Goal: Transaction & Acquisition: Purchase product/service

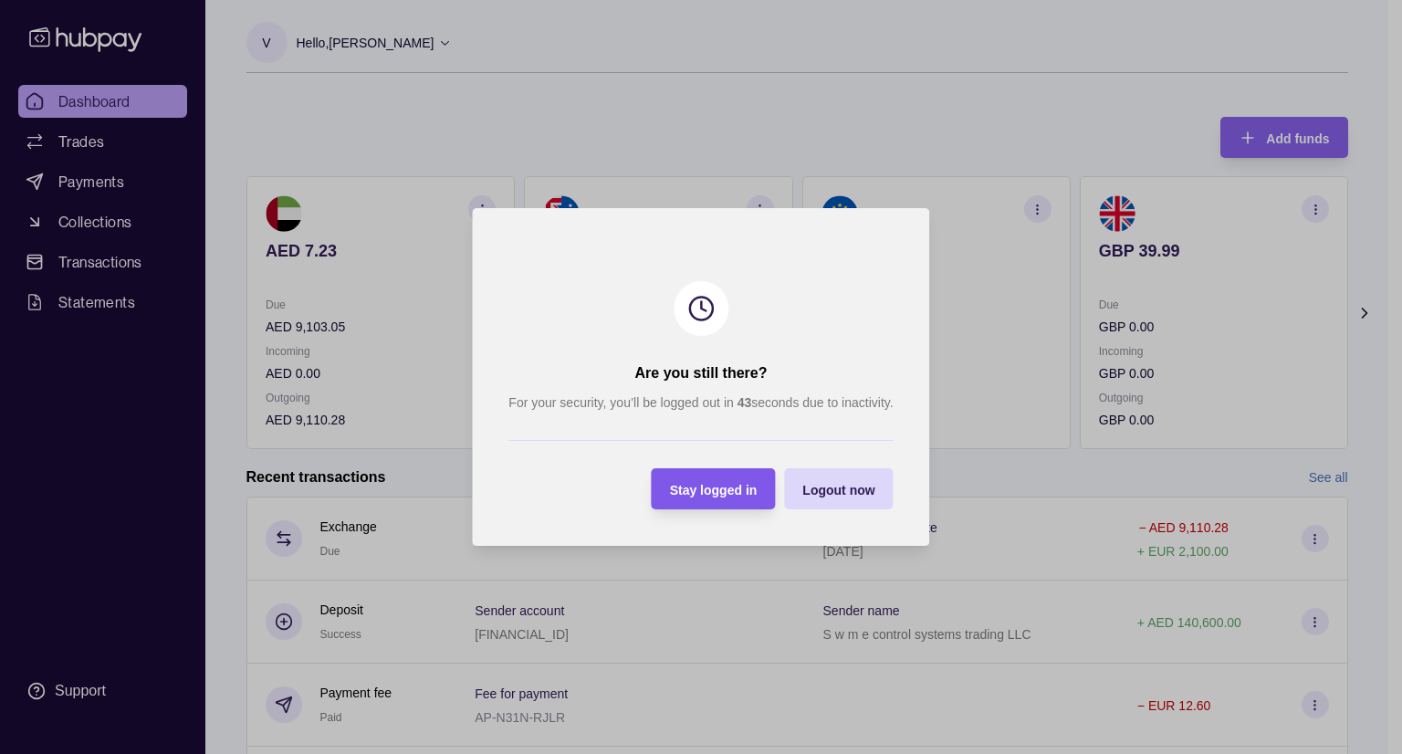
click at [739, 486] on span "Stay logged in" at bounding box center [714, 490] width 88 height 15
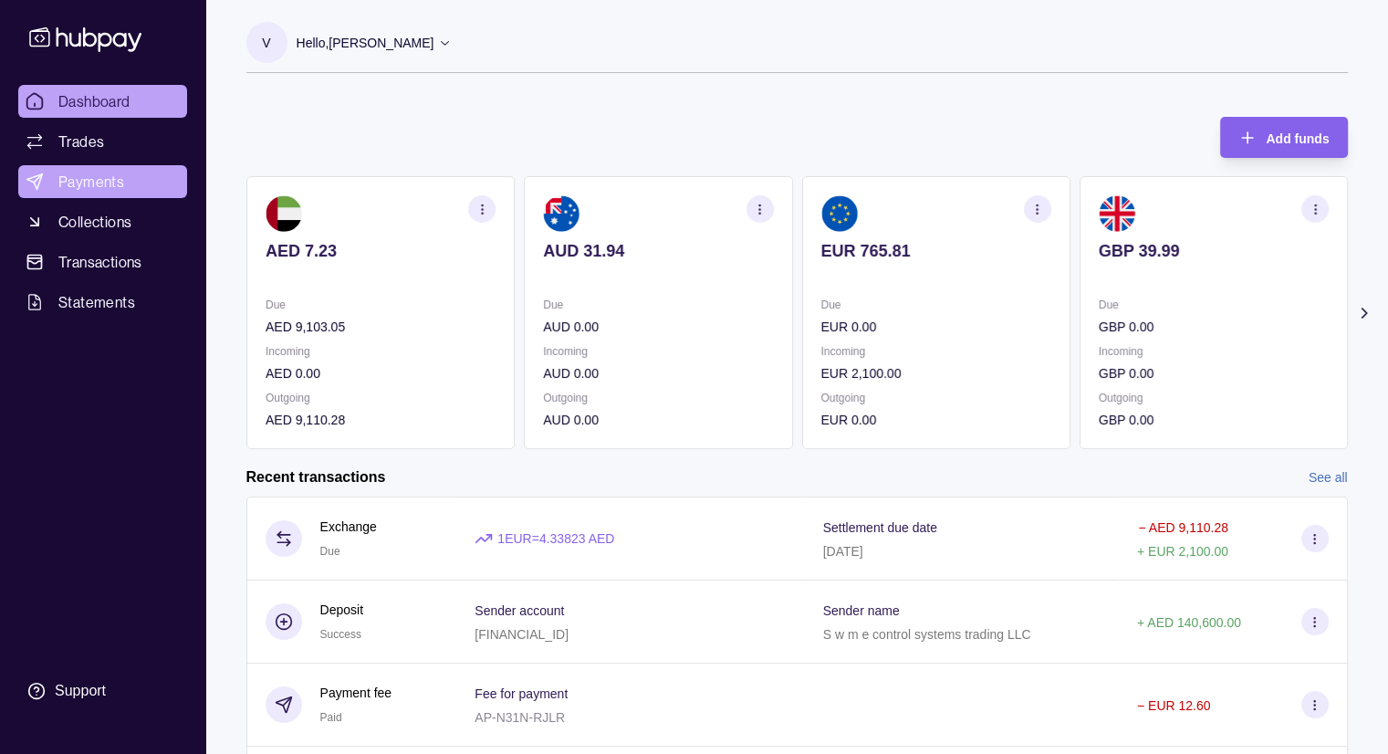
click at [89, 194] on link "Payments" at bounding box center [102, 181] width 169 height 33
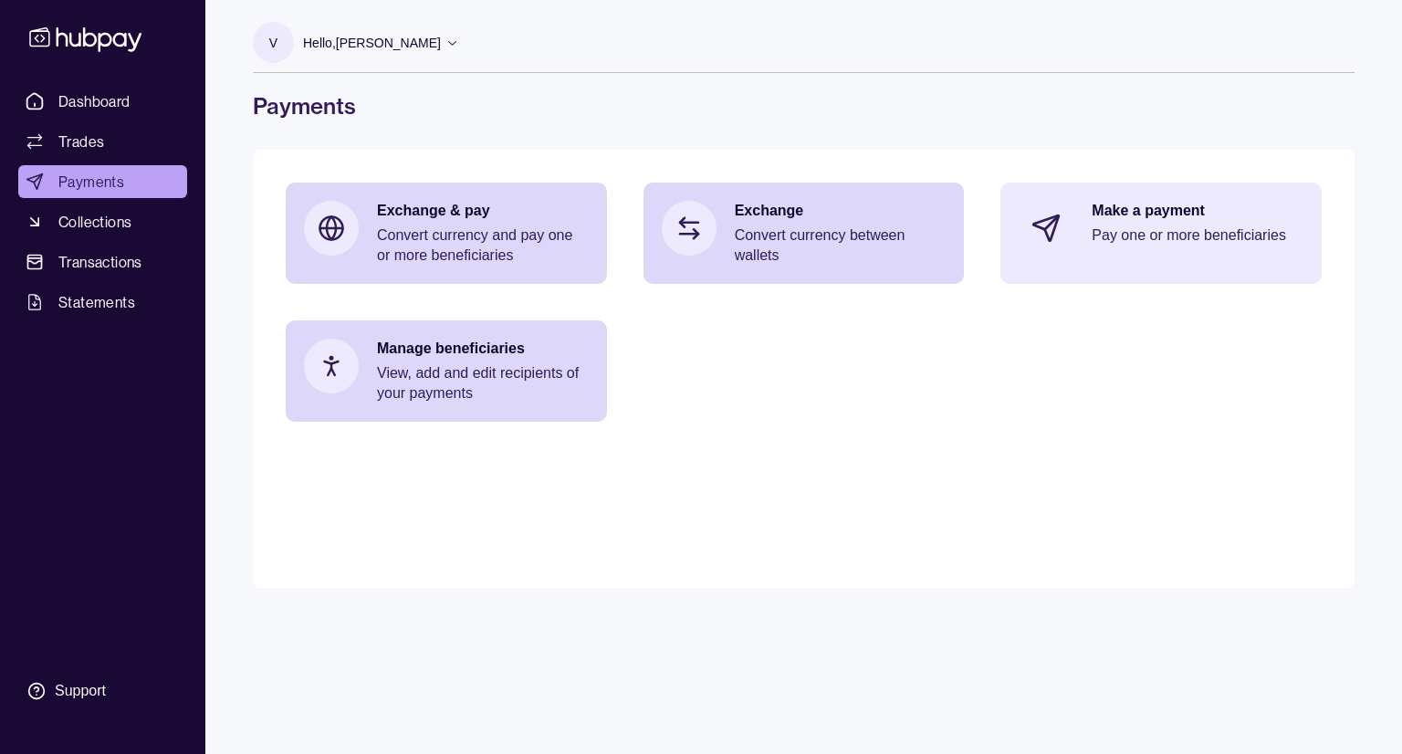
click at [1087, 217] on div "Make a payment Pay one or more beneficiaries" at bounding box center [1160, 228] width 321 height 91
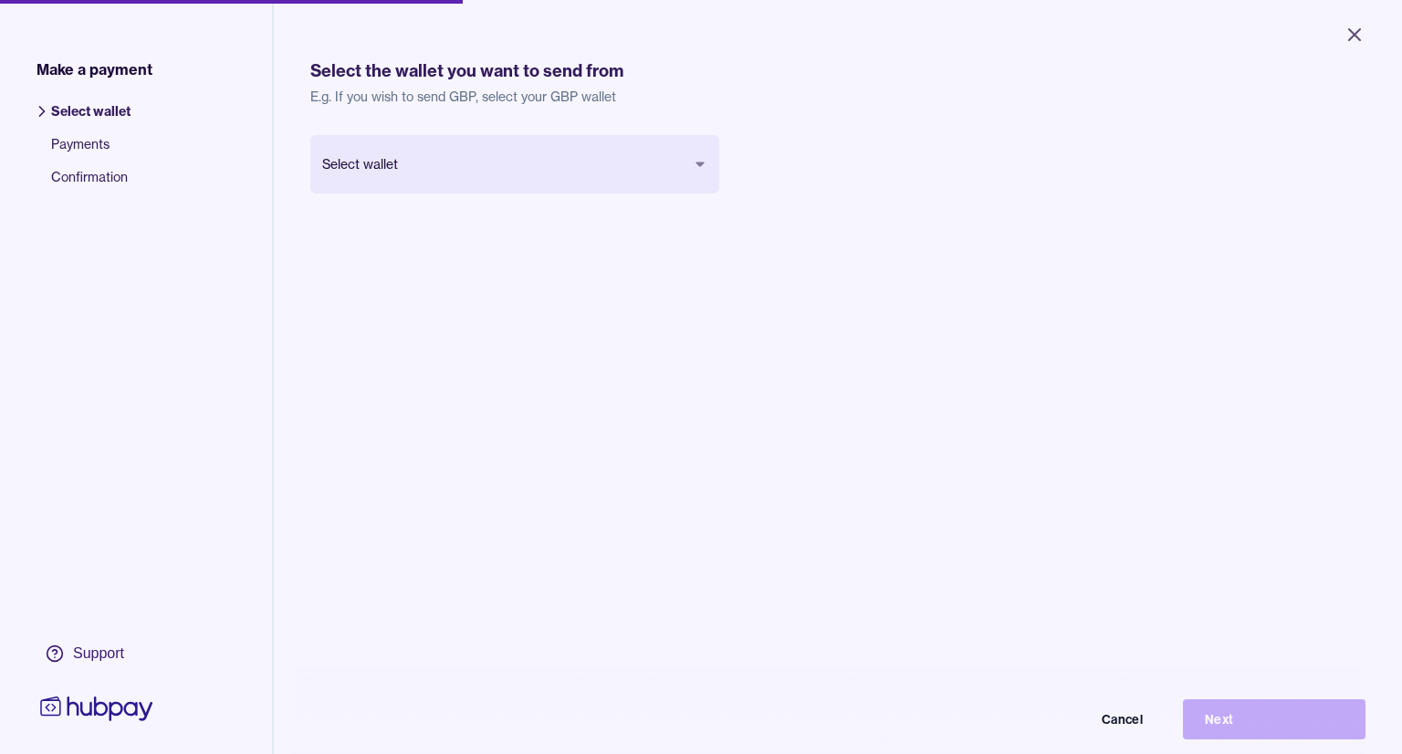
click at [485, 162] on body "Close Make a payment Select wallet Payments Confirmation Support Select the wal…" at bounding box center [701, 377] width 1402 height 754
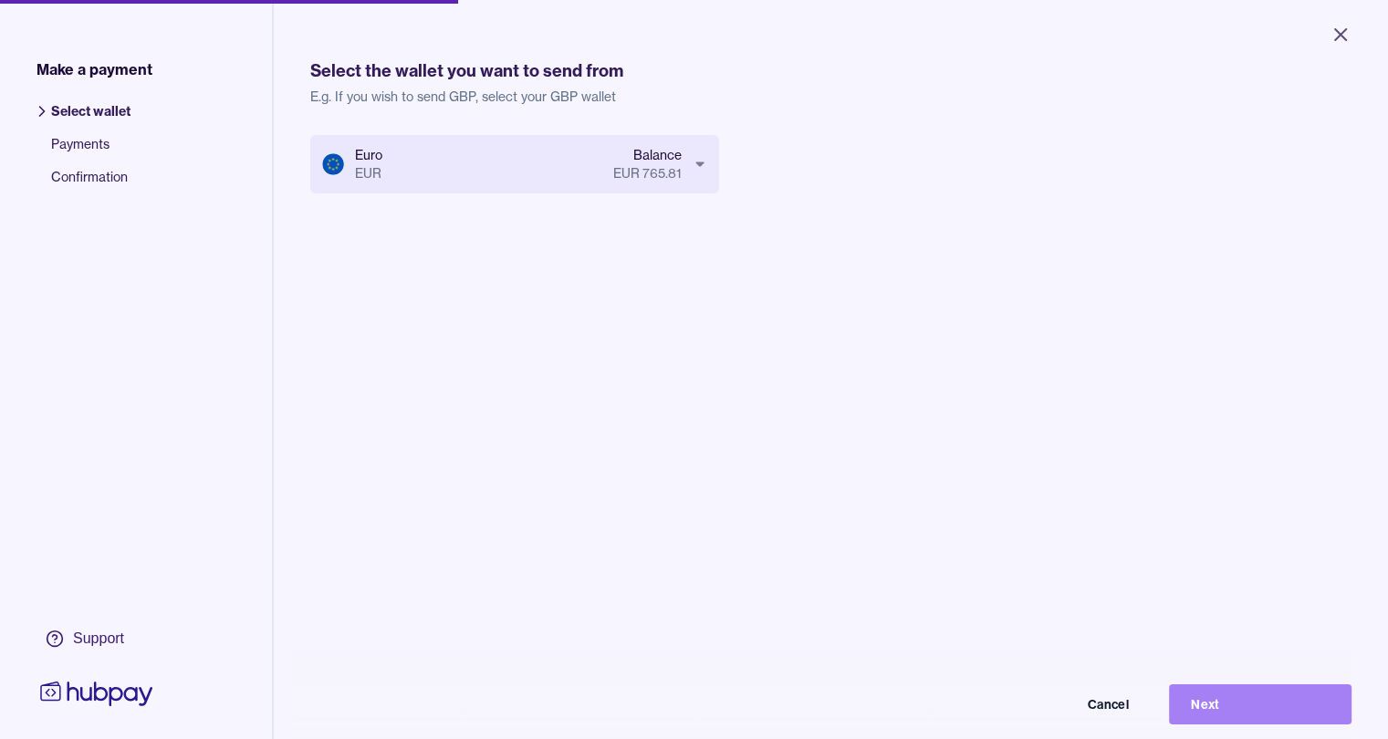
click at [1196, 705] on button "Next" at bounding box center [1260, 704] width 183 height 40
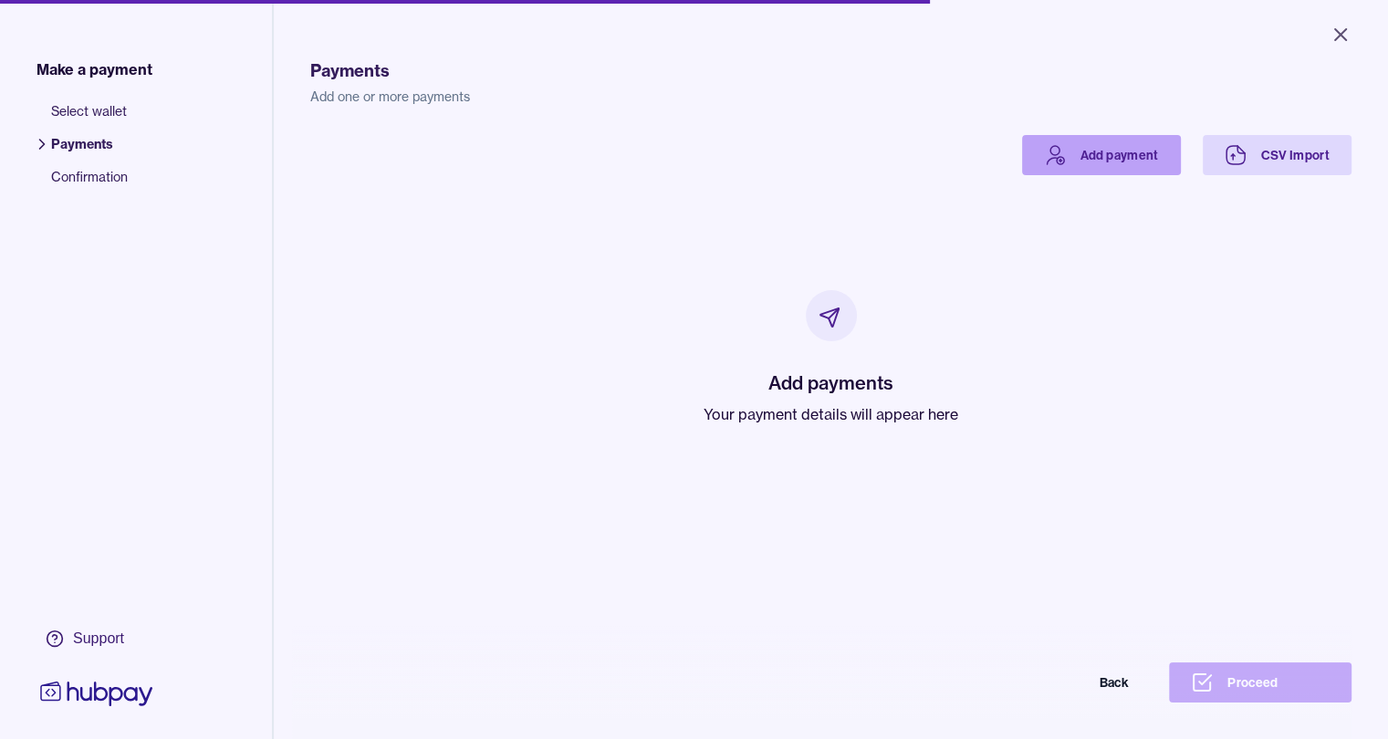
click at [1165, 160] on link "Add payment" at bounding box center [1101, 155] width 159 height 40
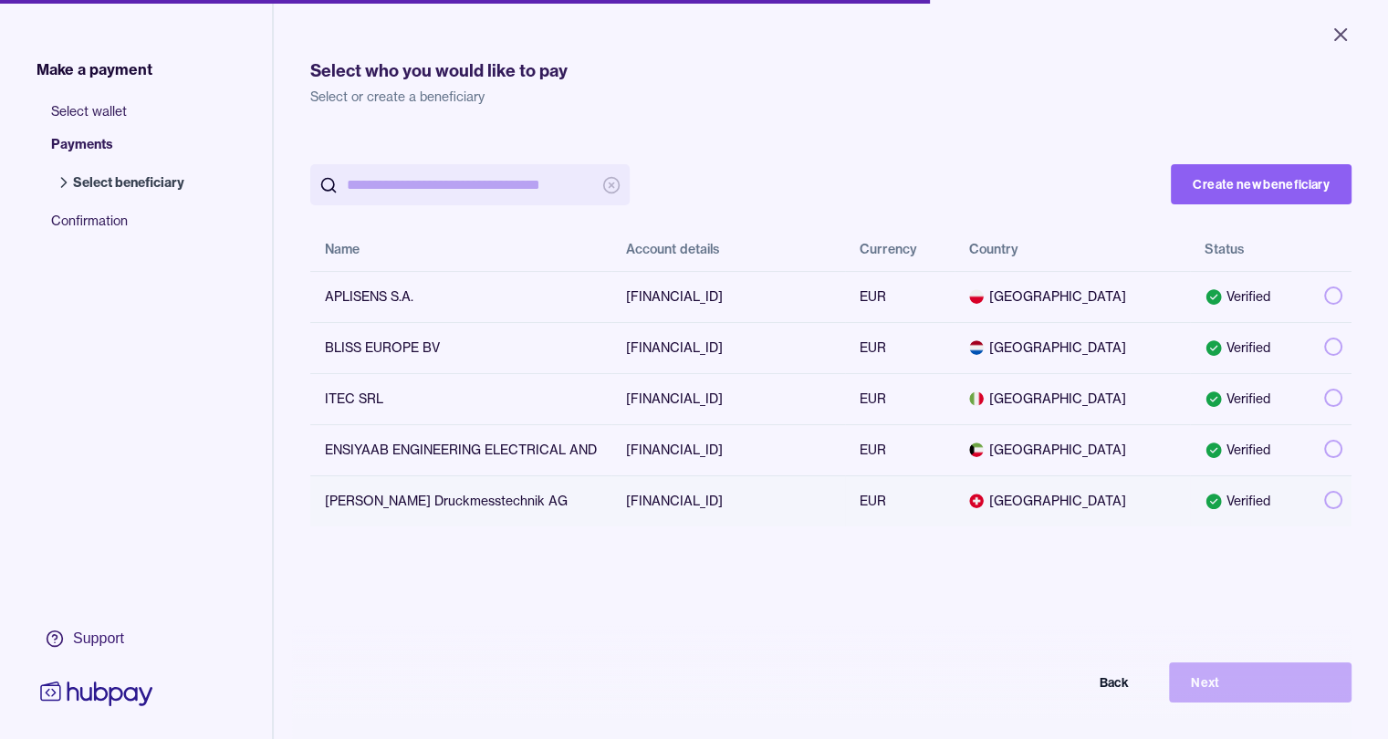
click at [1352, 493] on td at bounding box center [1331, 500] width 42 height 51
click at [1293, 693] on button "Next" at bounding box center [1260, 683] width 183 height 40
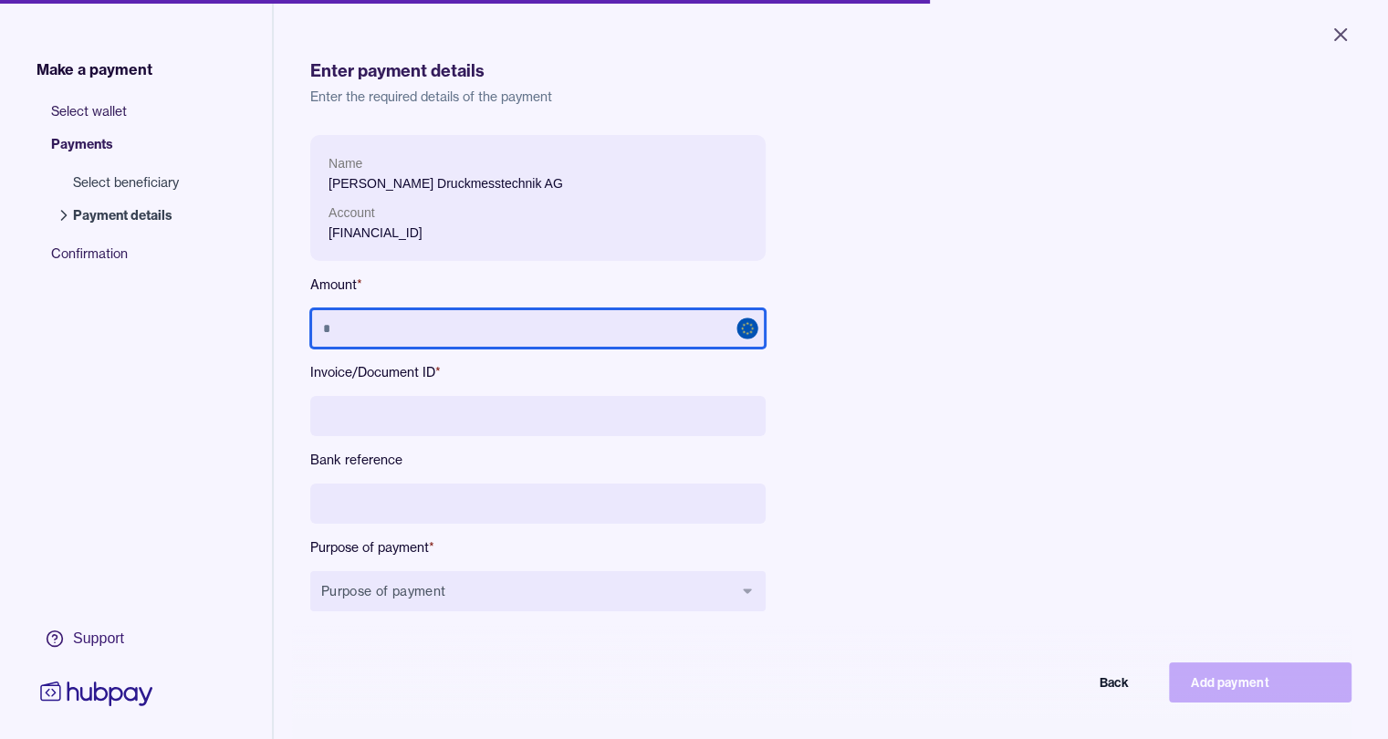
click at [460, 333] on input "text" at bounding box center [537, 328] width 455 height 40
type input "********"
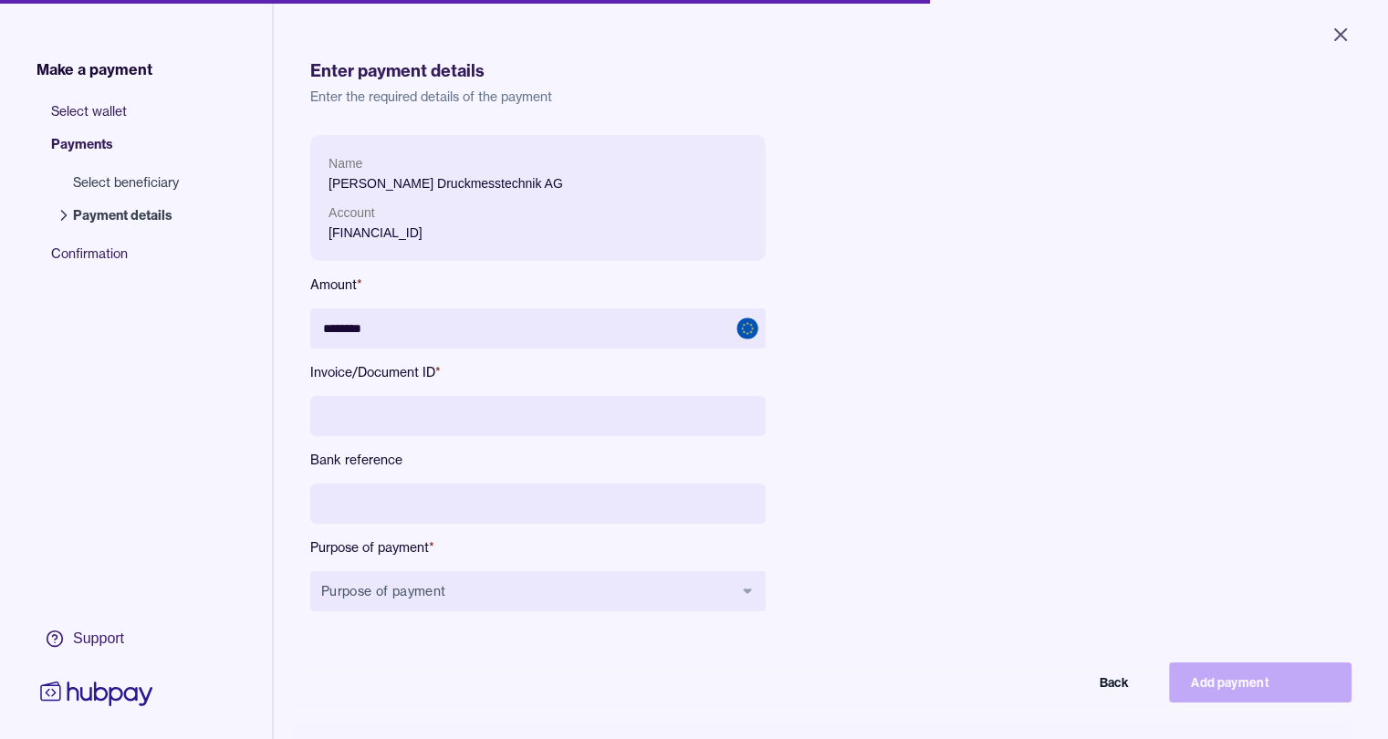
click at [433, 417] on input at bounding box center [537, 416] width 455 height 40
paste input "**********"
type input "**********"
click at [407, 505] on input at bounding box center [537, 504] width 455 height 40
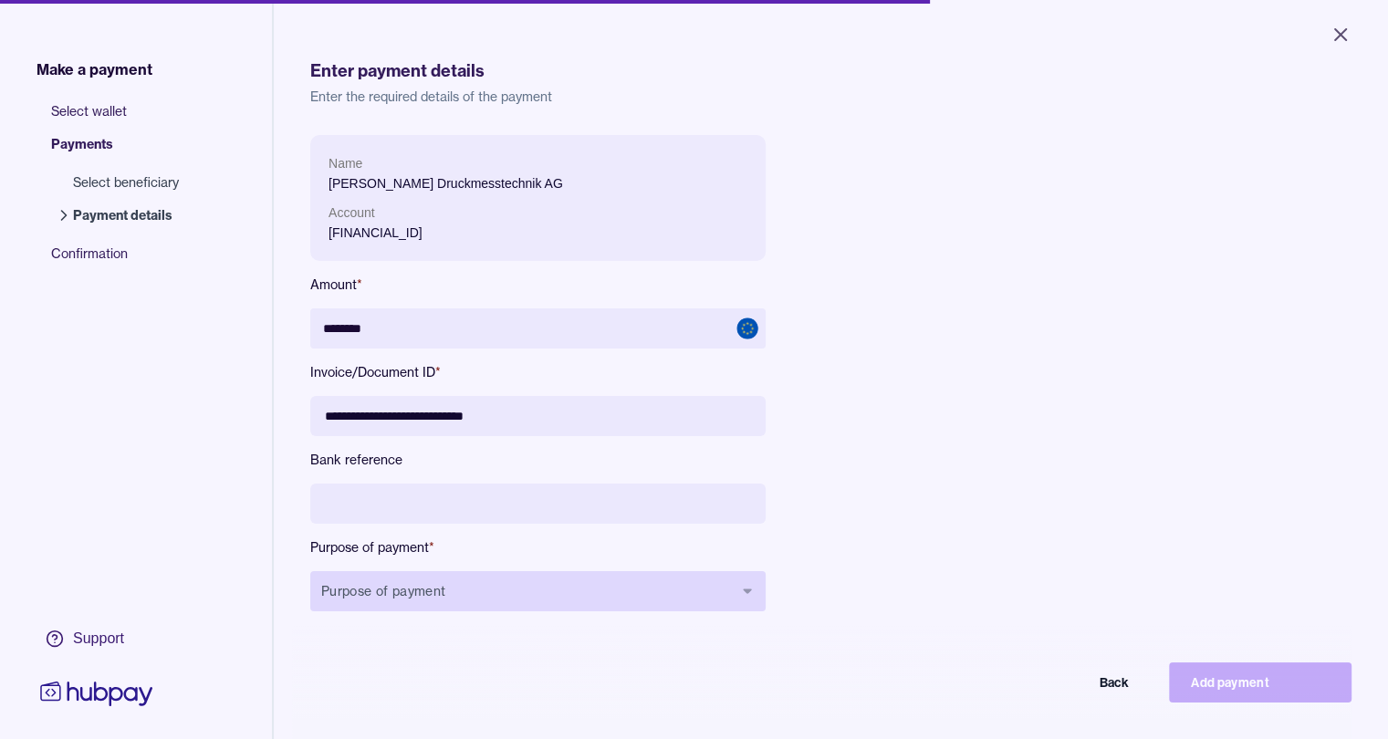
click at [475, 605] on button "Purpose of payment" at bounding box center [537, 591] width 455 height 40
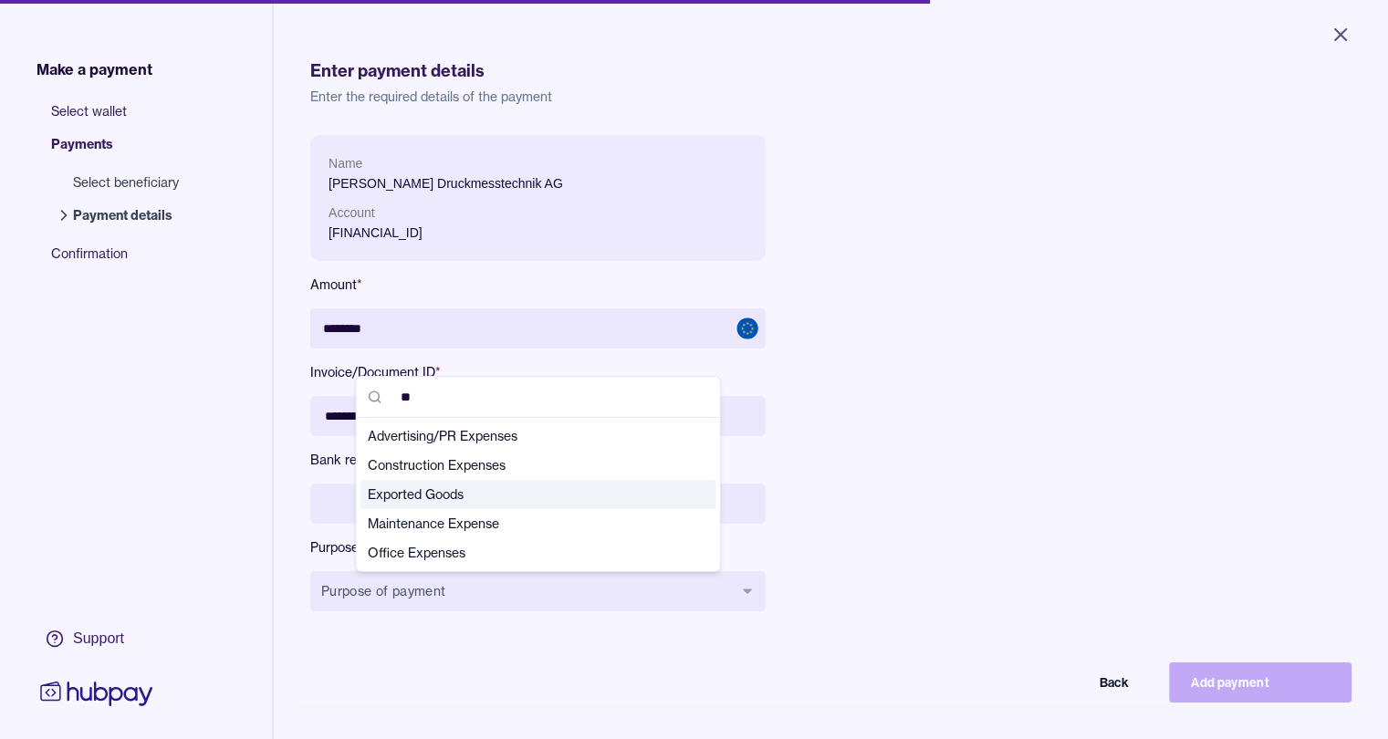
type input "**"
click at [468, 499] on span "Exported Goods" at bounding box center [527, 494] width 319 height 18
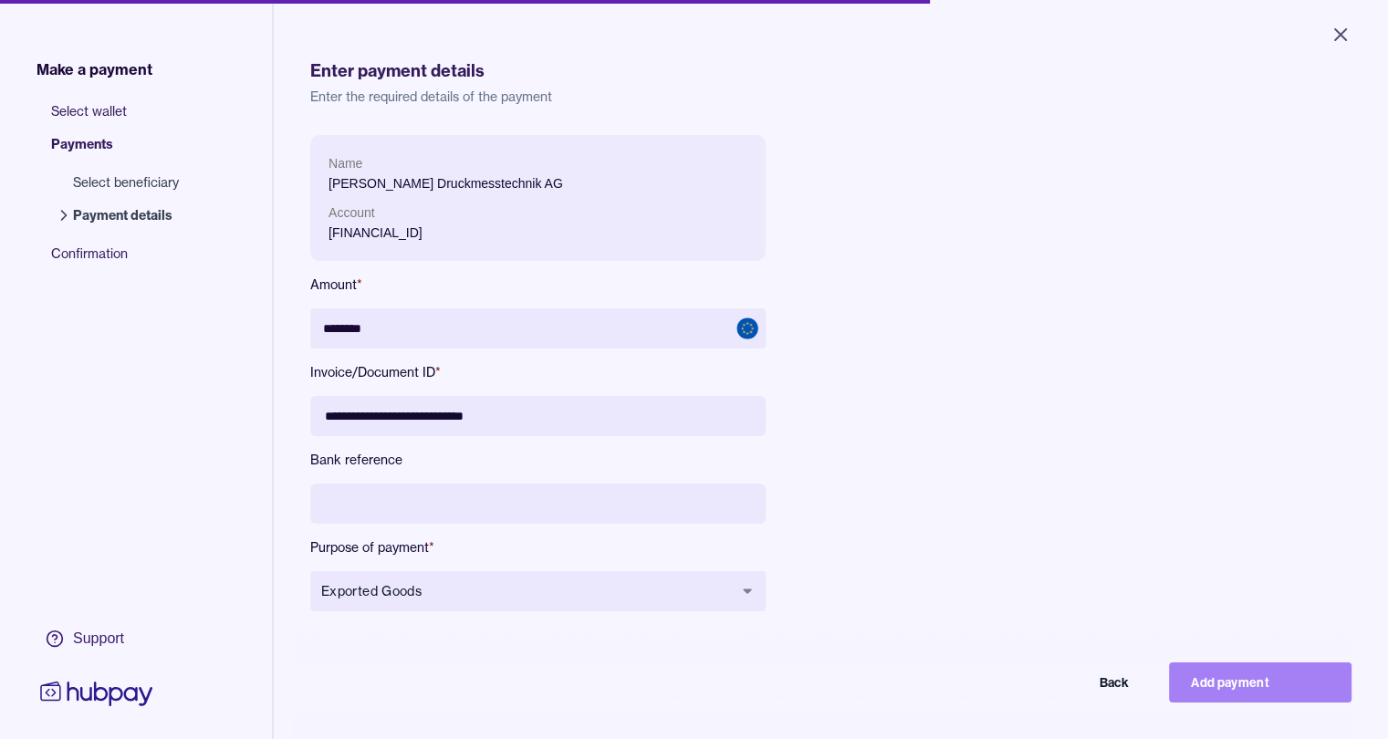
click at [1280, 703] on button "Add payment" at bounding box center [1260, 683] width 183 height 40
type input "******"
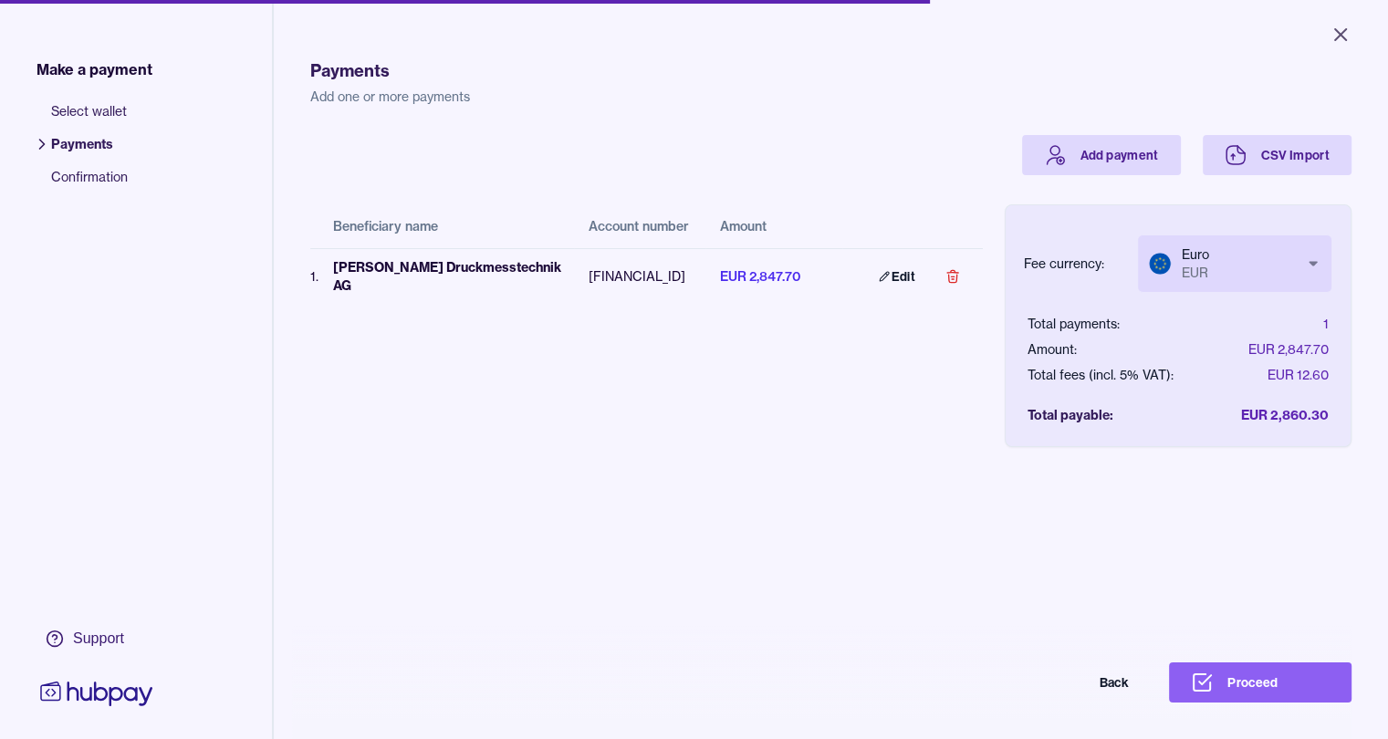
scroll to position [0, 14]
click at [1259, 720] on div "Payments Add one or more payments Add payment CSV Import Beneficiary name Accou…" at bounding box center [830, 402] width 1041 height 739
click at [1262, 698] on button "Proceed" at bounding box center [1260, 683] width 183 height 40
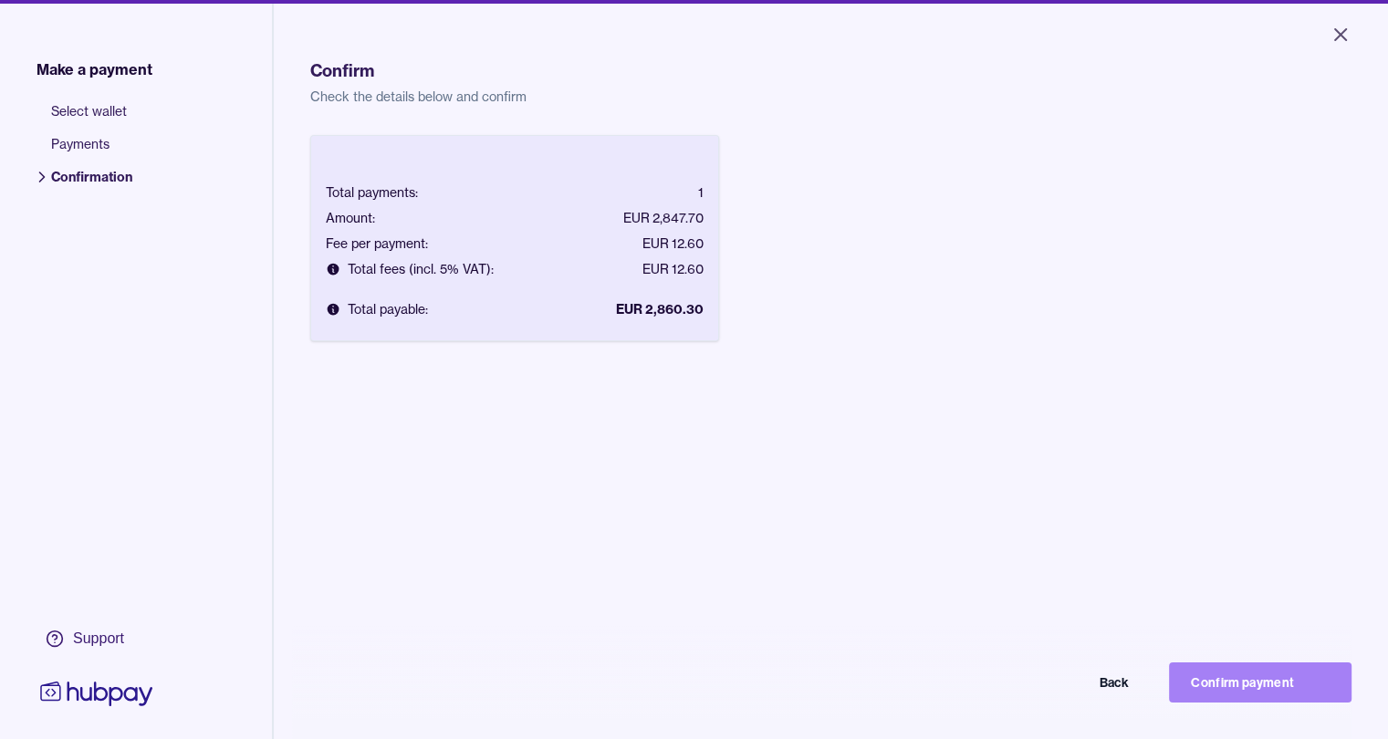
click at [1223, 690] on button "Confirm payment" at bounding box center [1260, 683] width 183 height 40
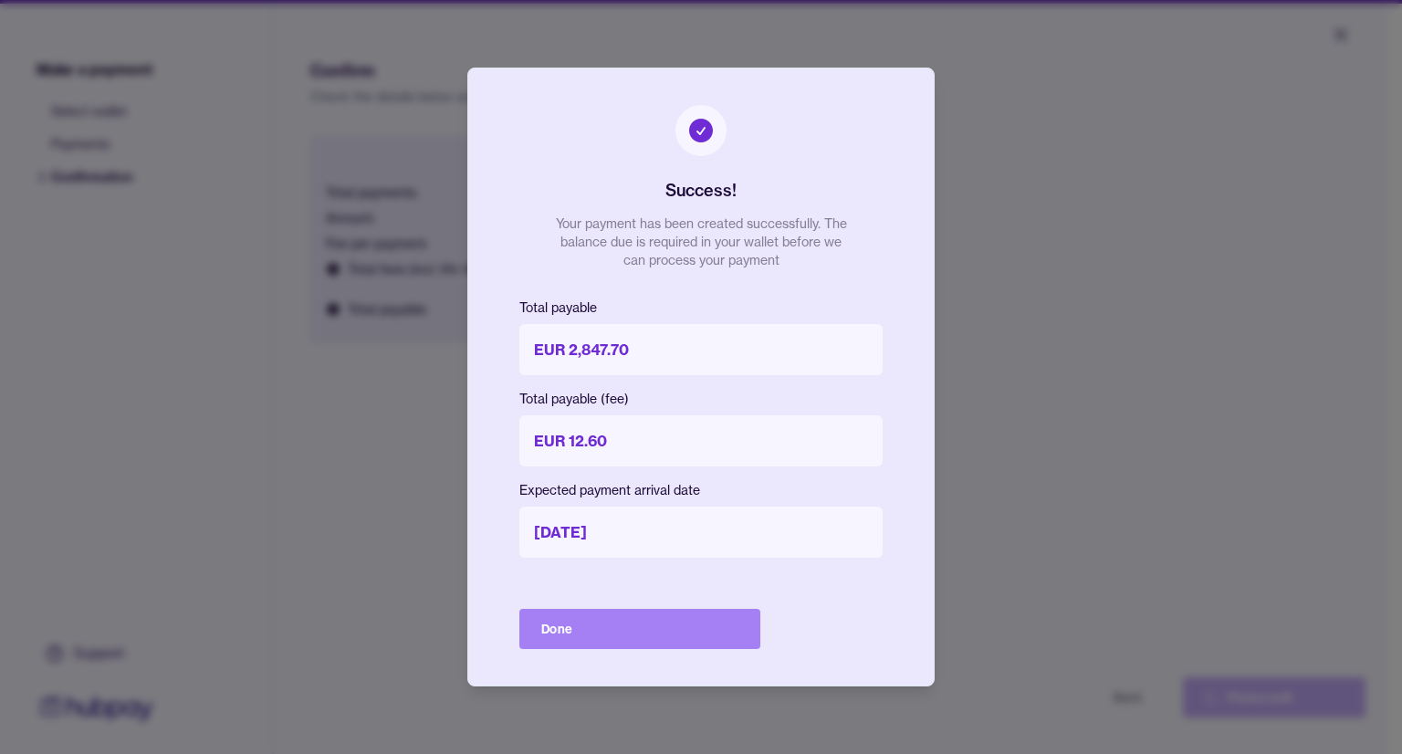
click at [665, 638] on button "Done" at bounding box center [639, 629] width 241 height 40
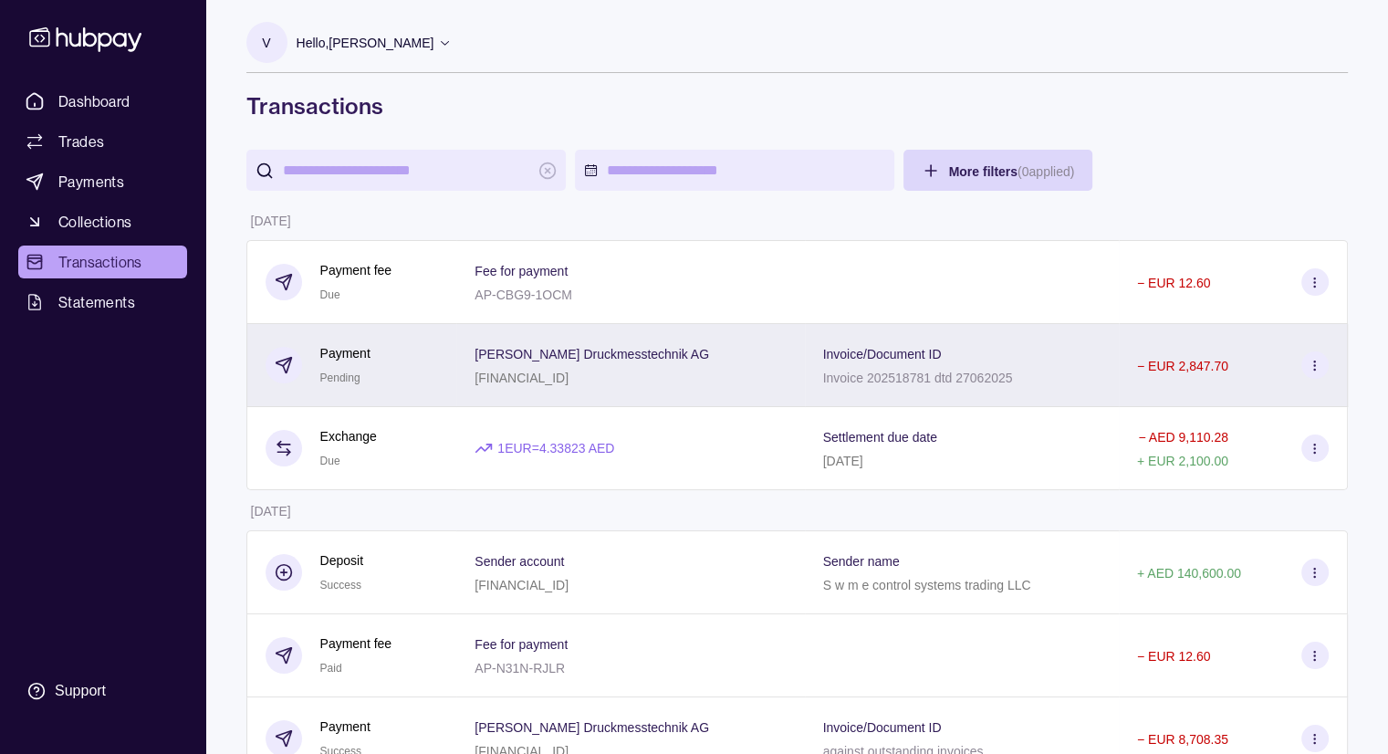
click at [1319, 366] on icon at bounding box center [1315, 366] width 14 height 14
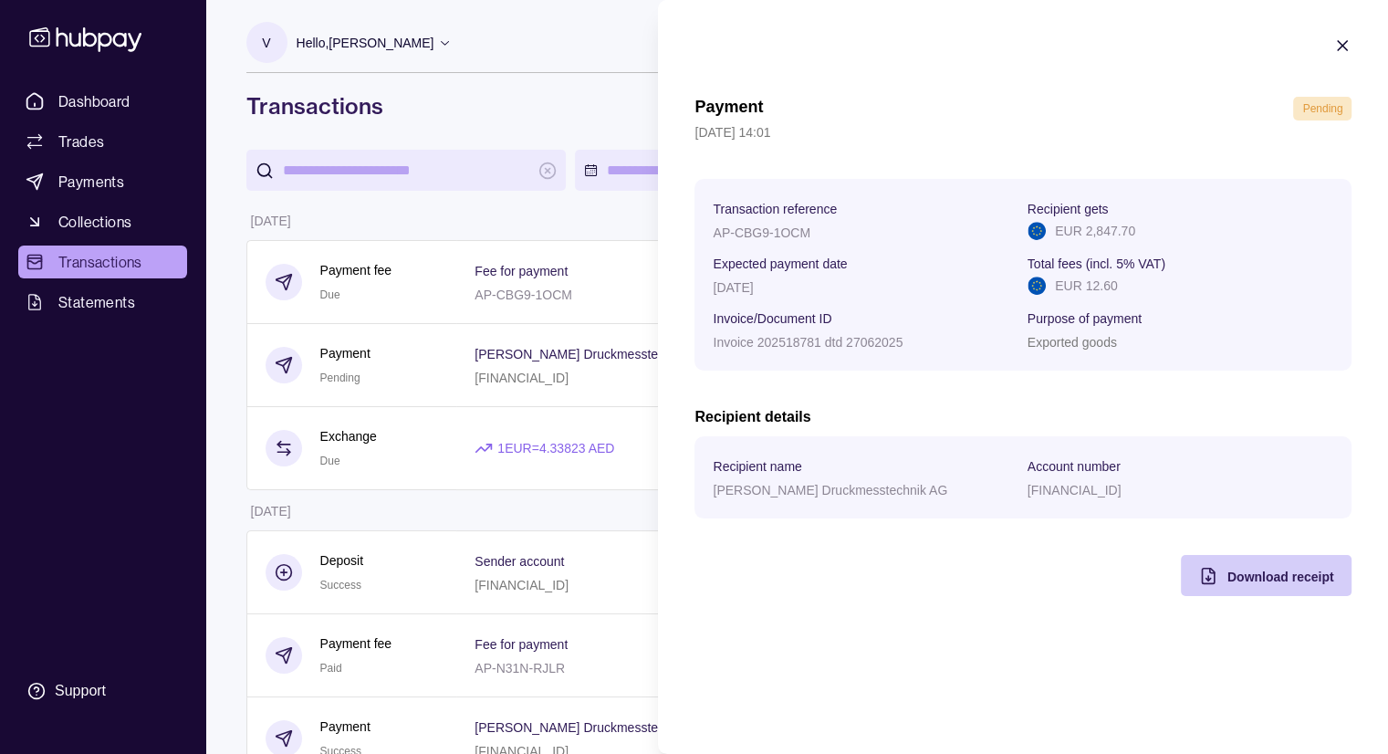
click at [1282, 587] on div "Download receipt" at bounding box center [1280, 576] width 107 height 22
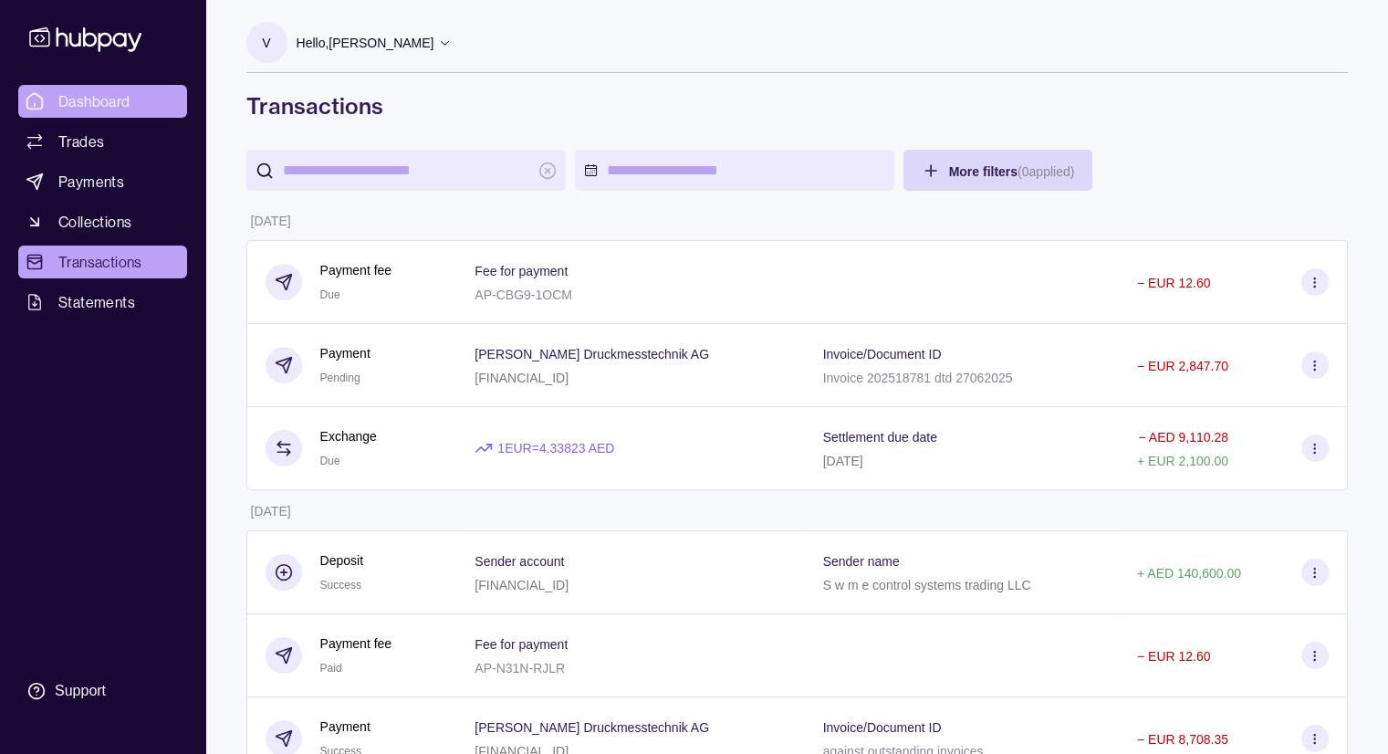
click at [128, 107] on span "Dashboard" at bounding box center [94, 101] width 72 height 22
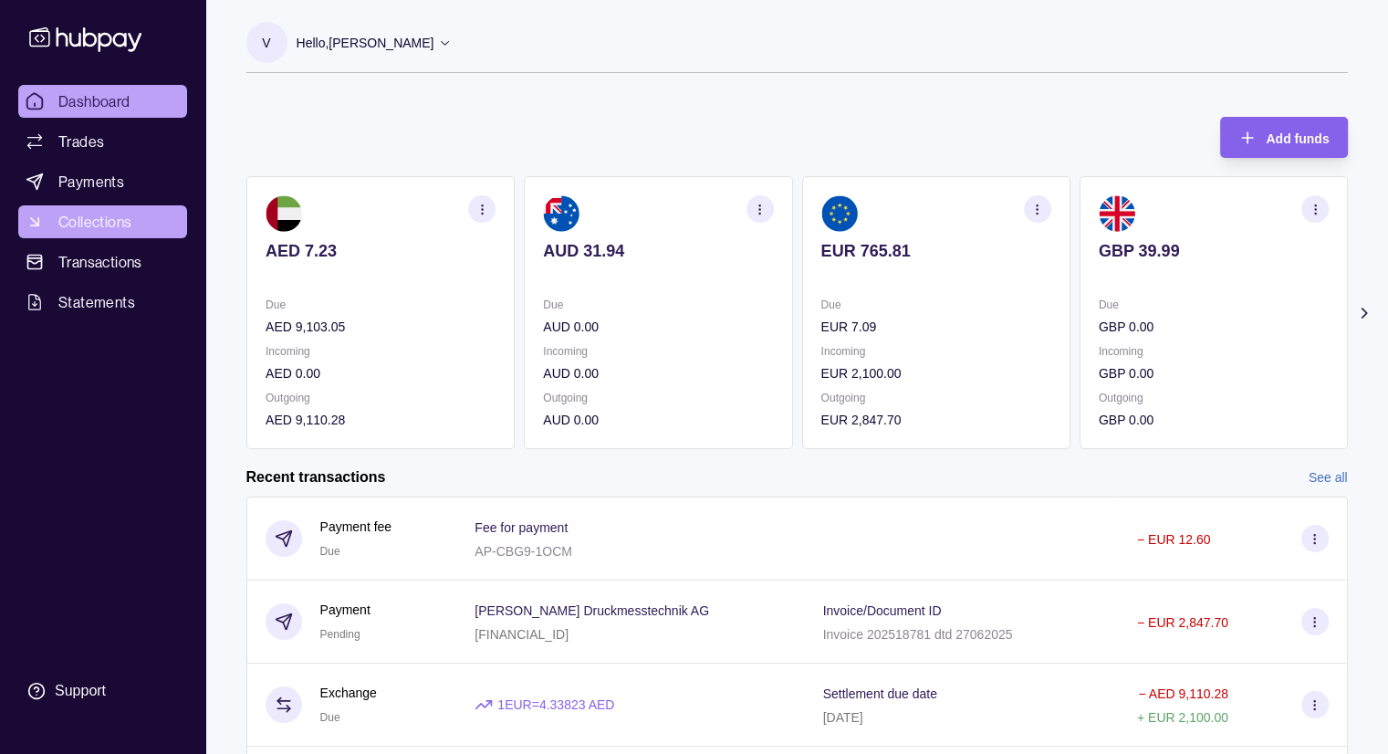
click at [128, 221] on span "Collections" at bounding box center [94, 222] width 73 height 22
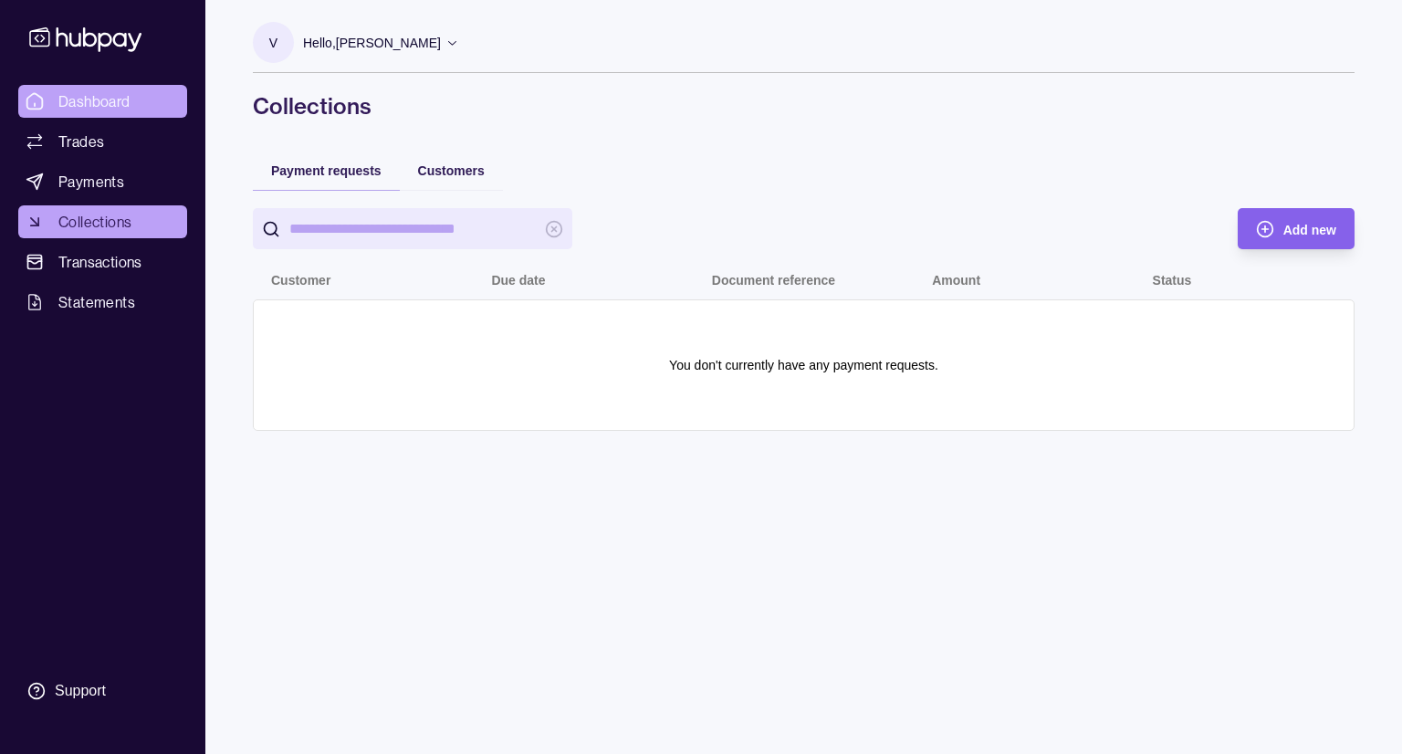
click at [62, 105] on span "Dashboard" at bounding box center [94, 101] width 72 height 22
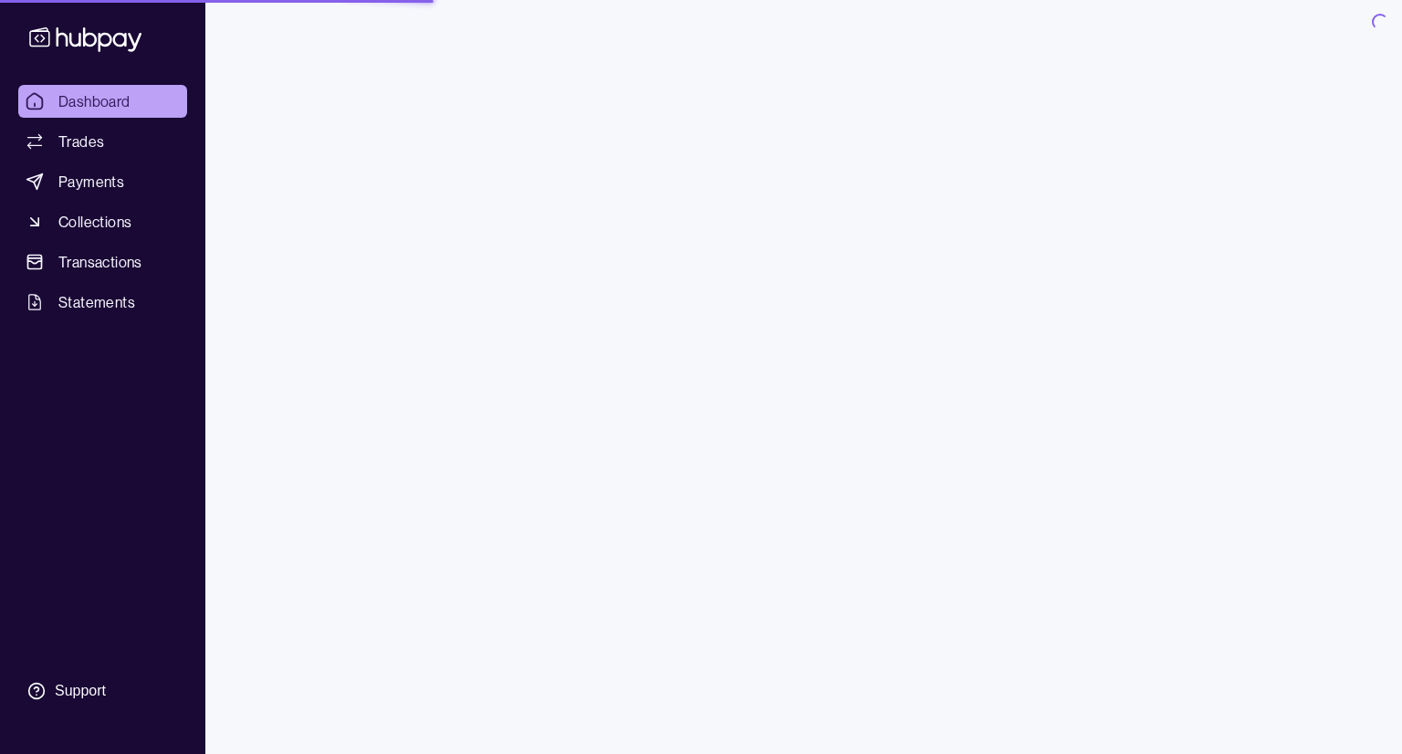
click at [113, 187] on span "Payments" at bounding box center [91, 182] width 66 height 22
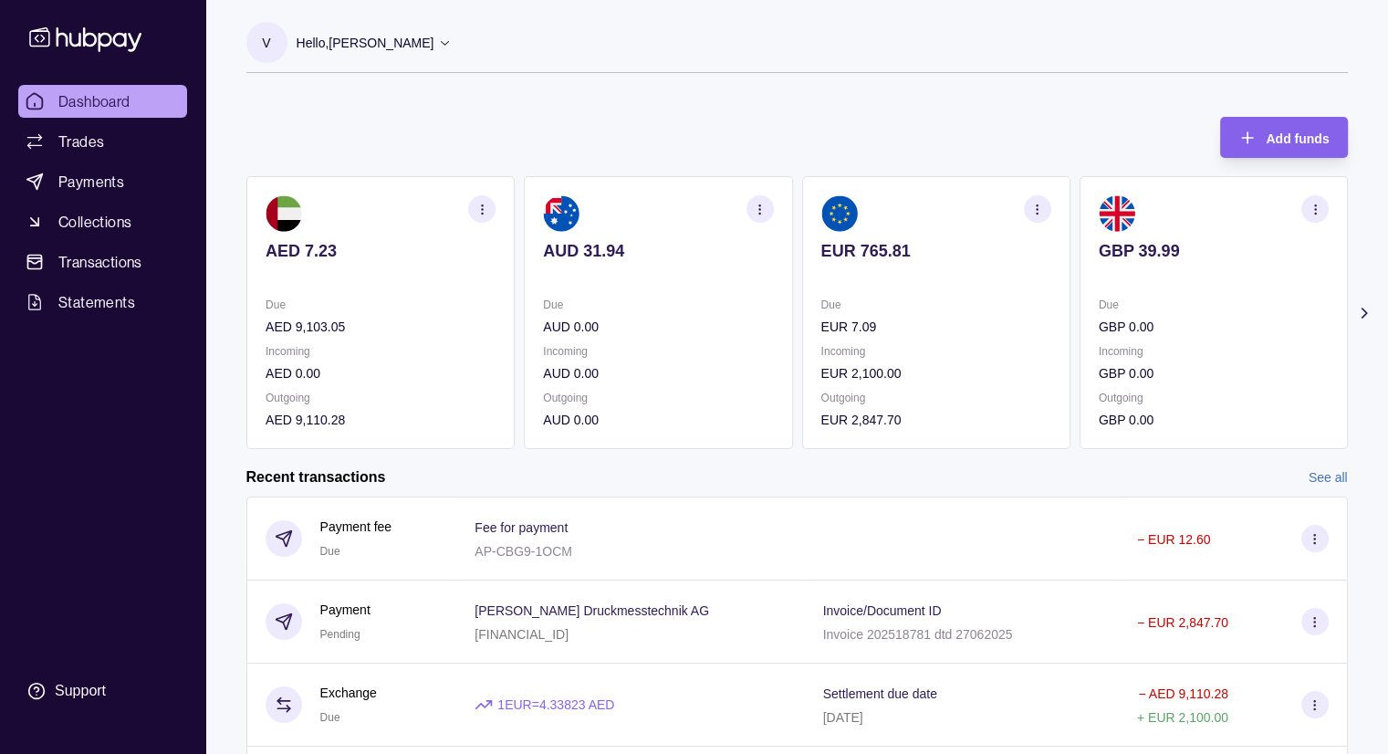
click at [117, 104] on span "Dashboard" at bounding box center [94, 101] width 72 height 22
click at [120, 95] on span "Dashboard" at bounding box center [94, 101] width 72 height 22
click at [106, 226] on span "Collections" at bounding box center [94, 222] width 73 height 22
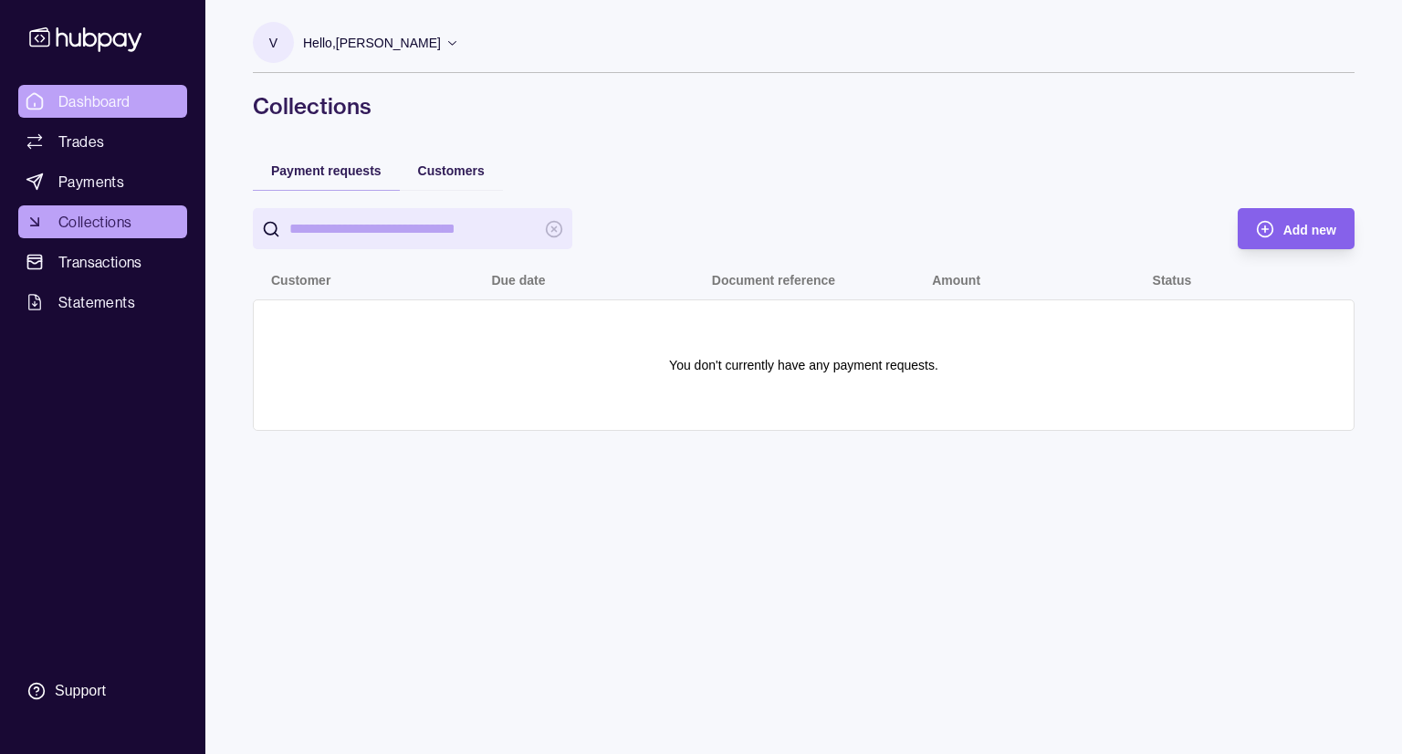
click at [118, 103] on span "Dashboard" at bounding box center [94, 101] width 72 height 22
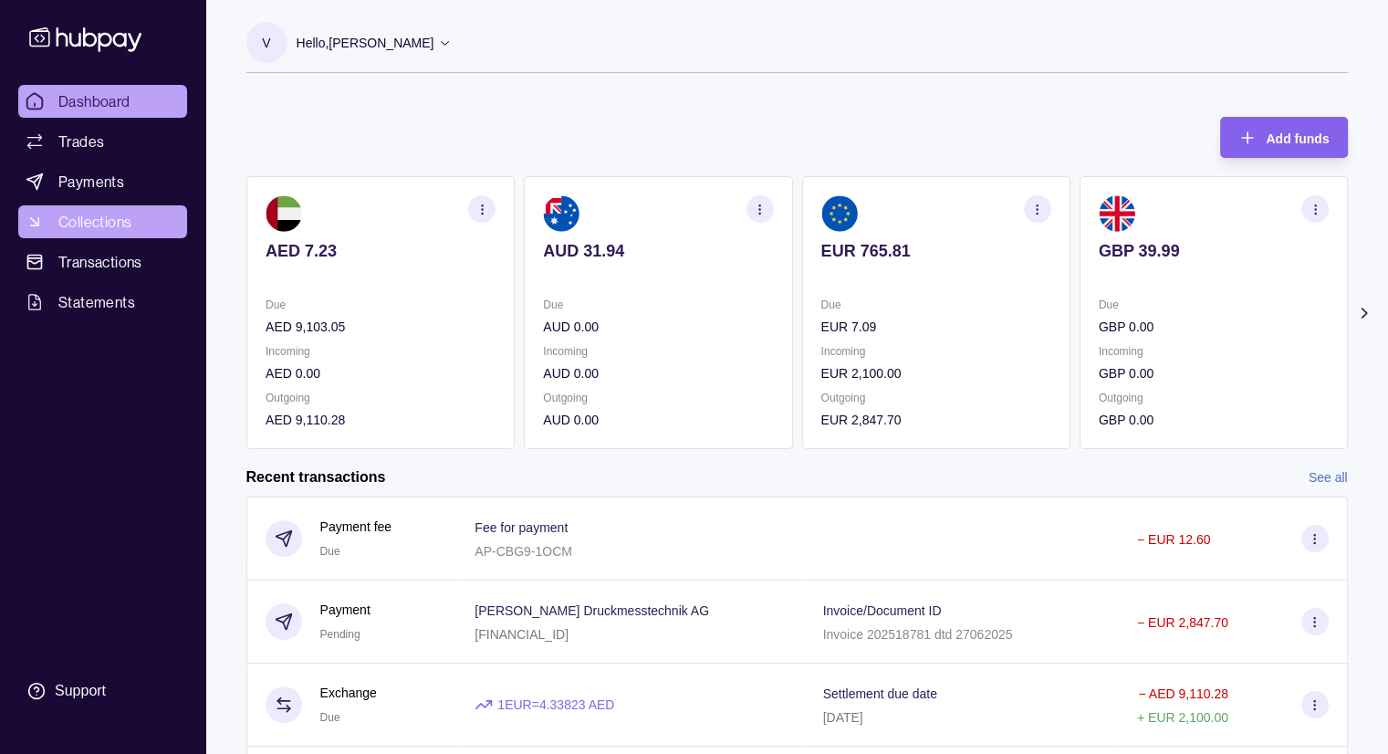
click at [99, 225] on span "Collections" at bounding box center [94, 222] width 73 height 22
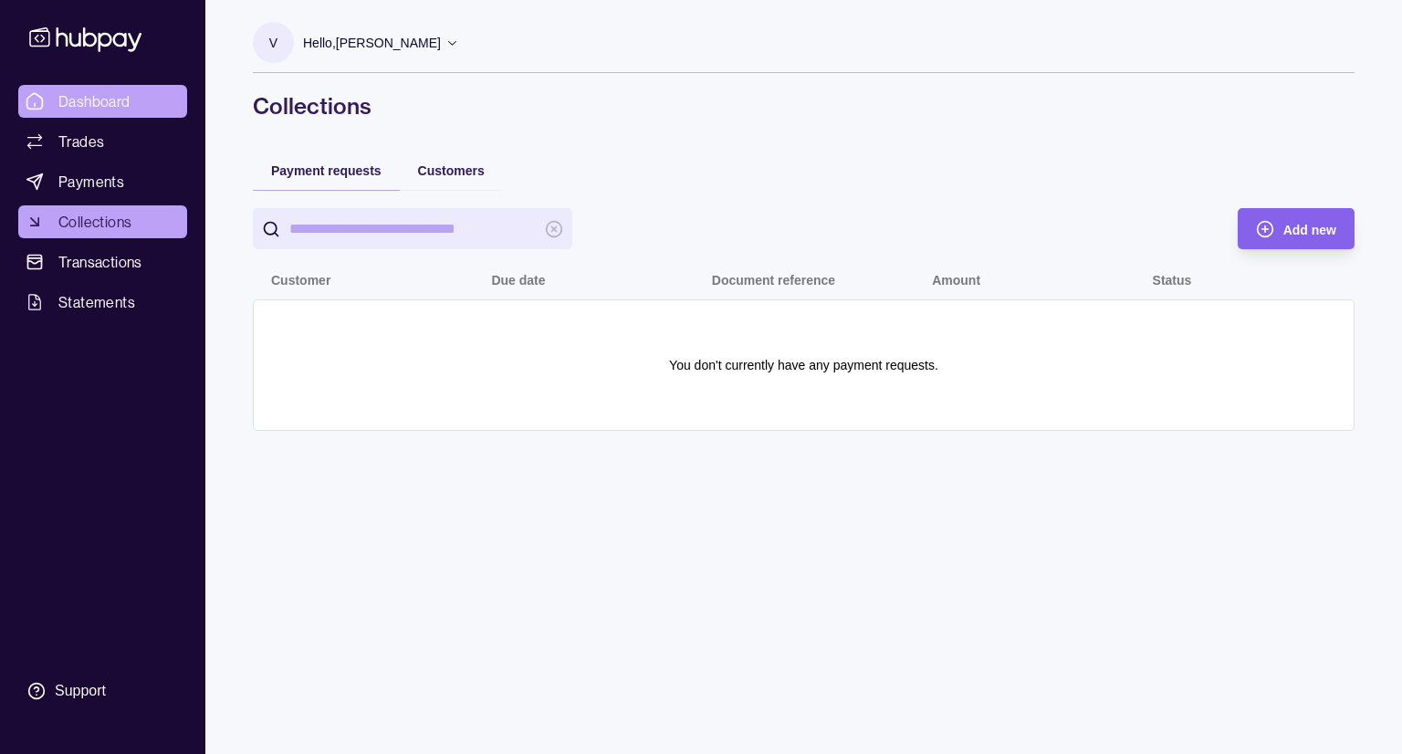
click at [106, 99] on span "Dashboard" at bounding box center [94, 101] width 72 height 22
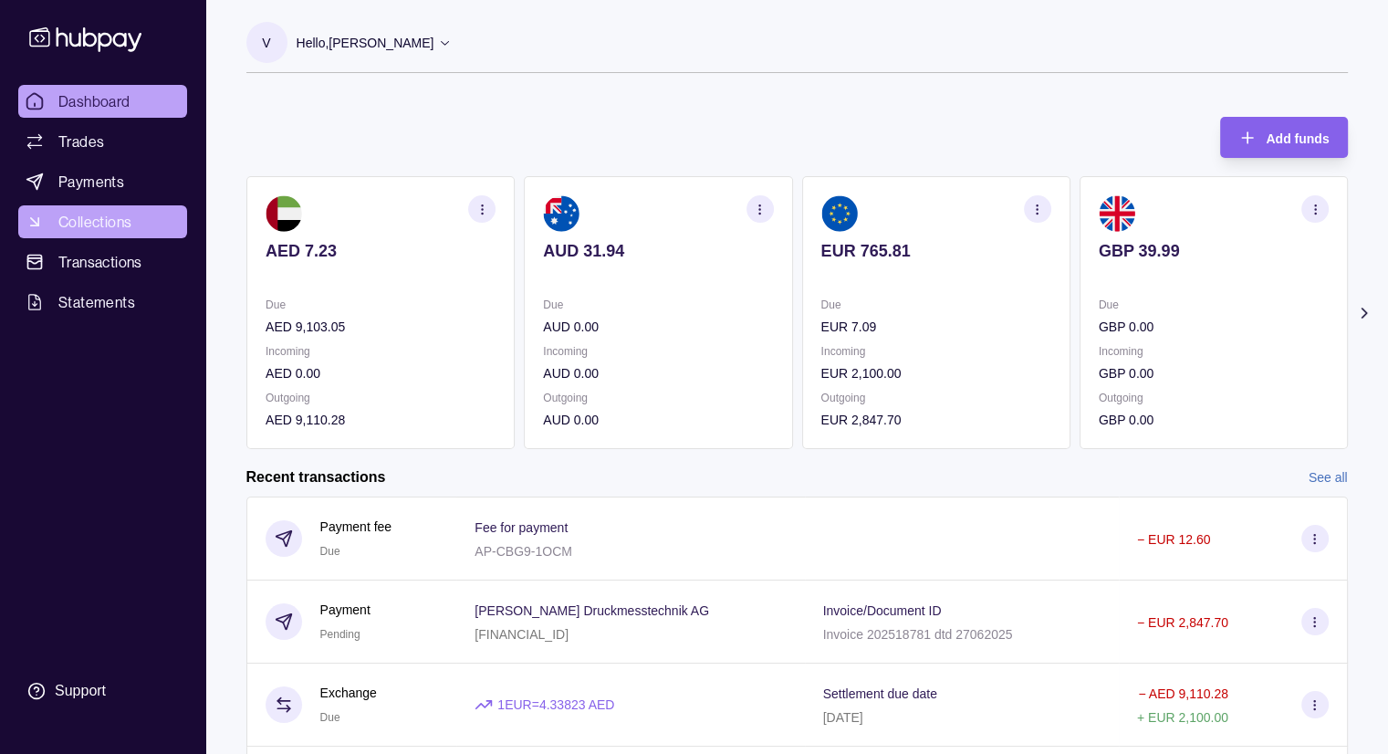
click at [125, 214] on span "Collections" at bounding box center [94, 222] width 73 height 22
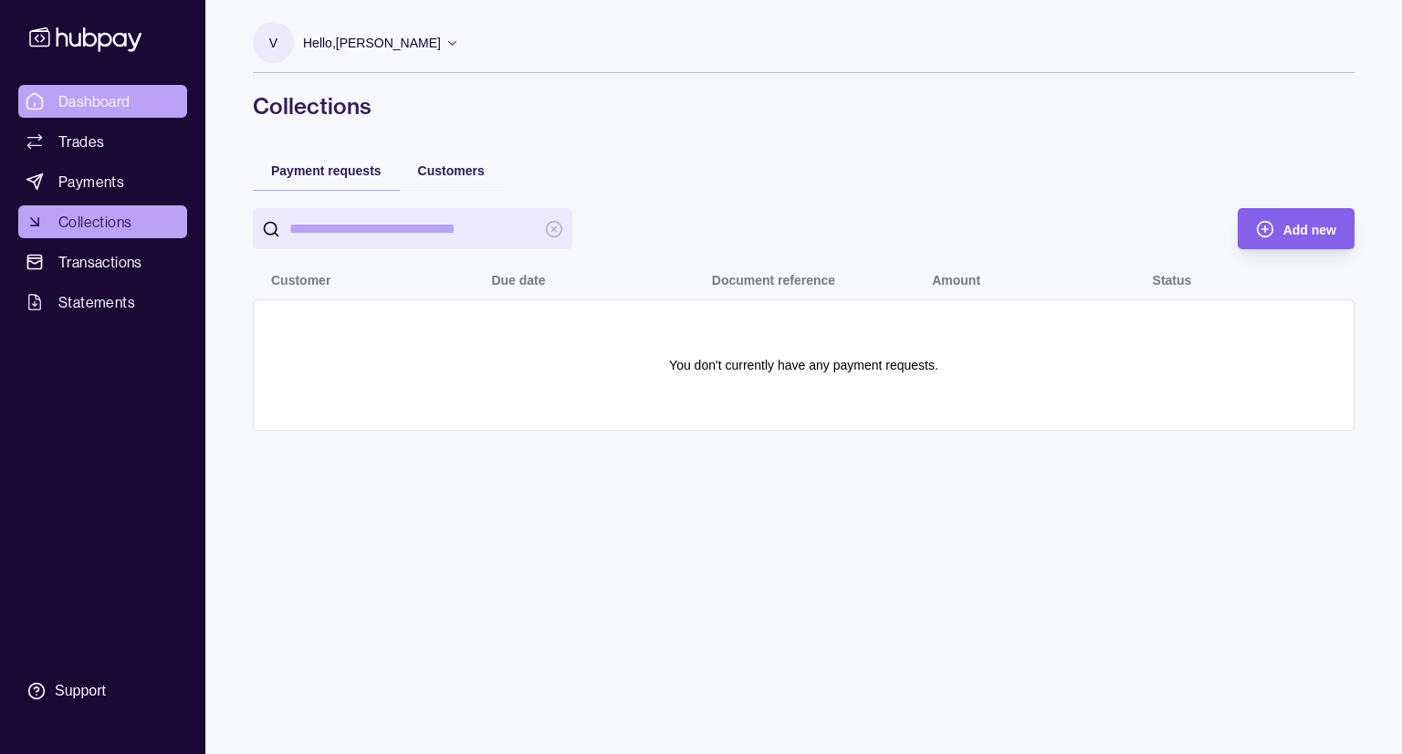
click at [139, 100] on link "Dashboard" at bounding box center [102, 101] width 169 height 33
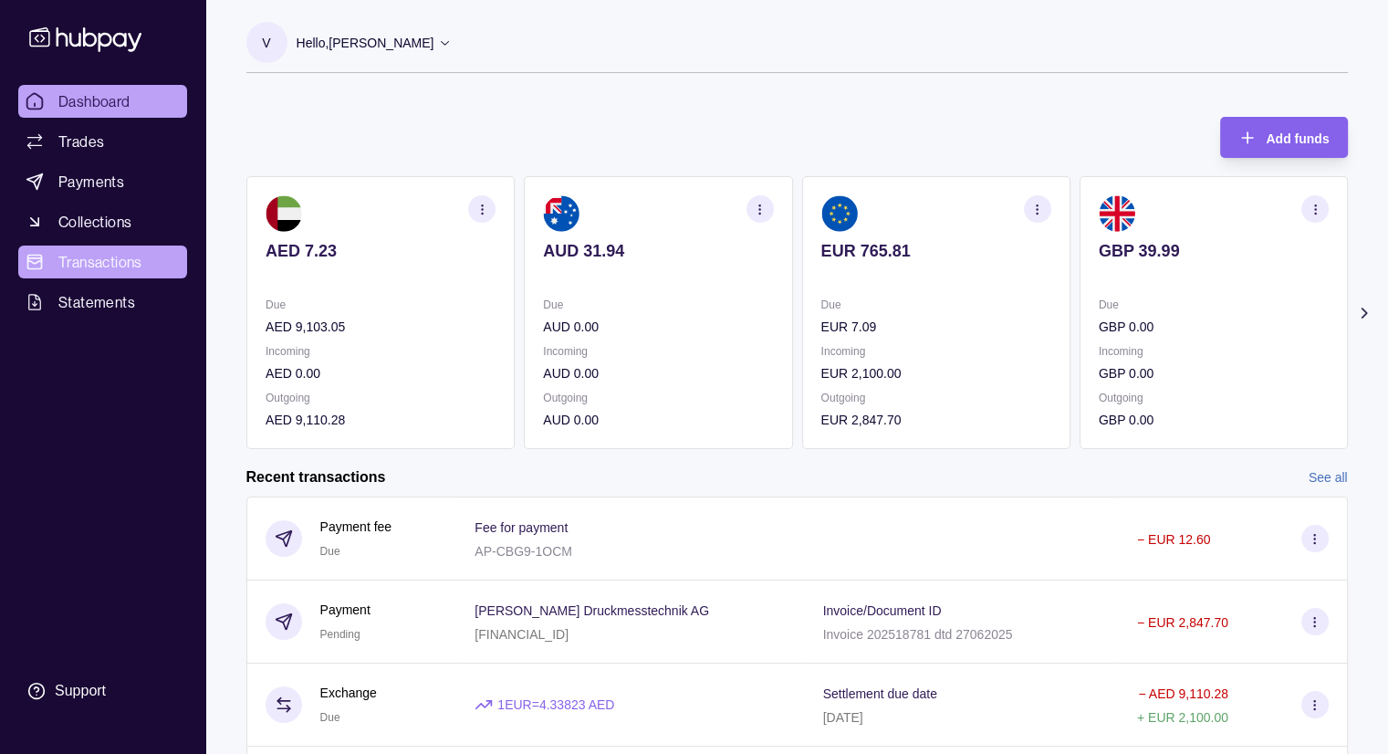
click at [130, 272] on span "Transactions" at bounding box center [100, 262] width 84 height 22
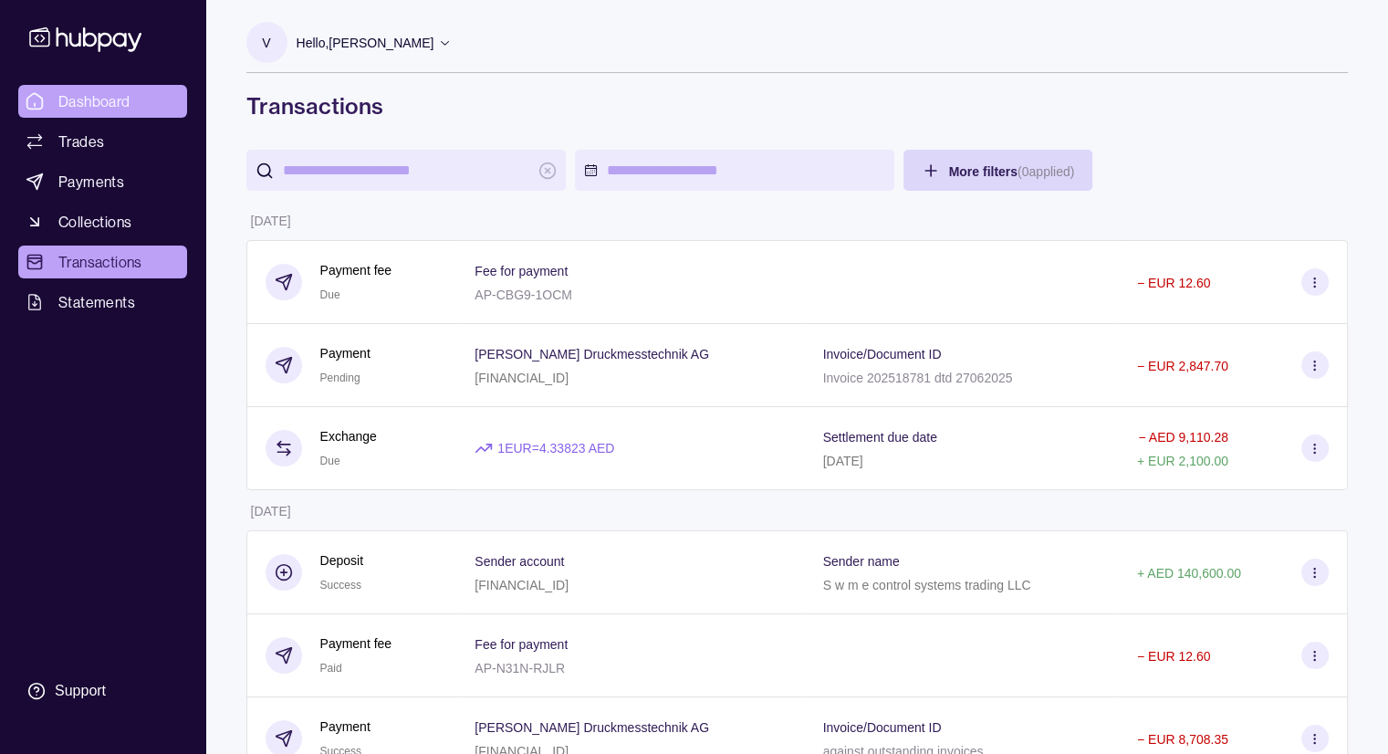
click at [119, 111] on span "Dashboard" at bounding box center [94, 101] width 72 height 22
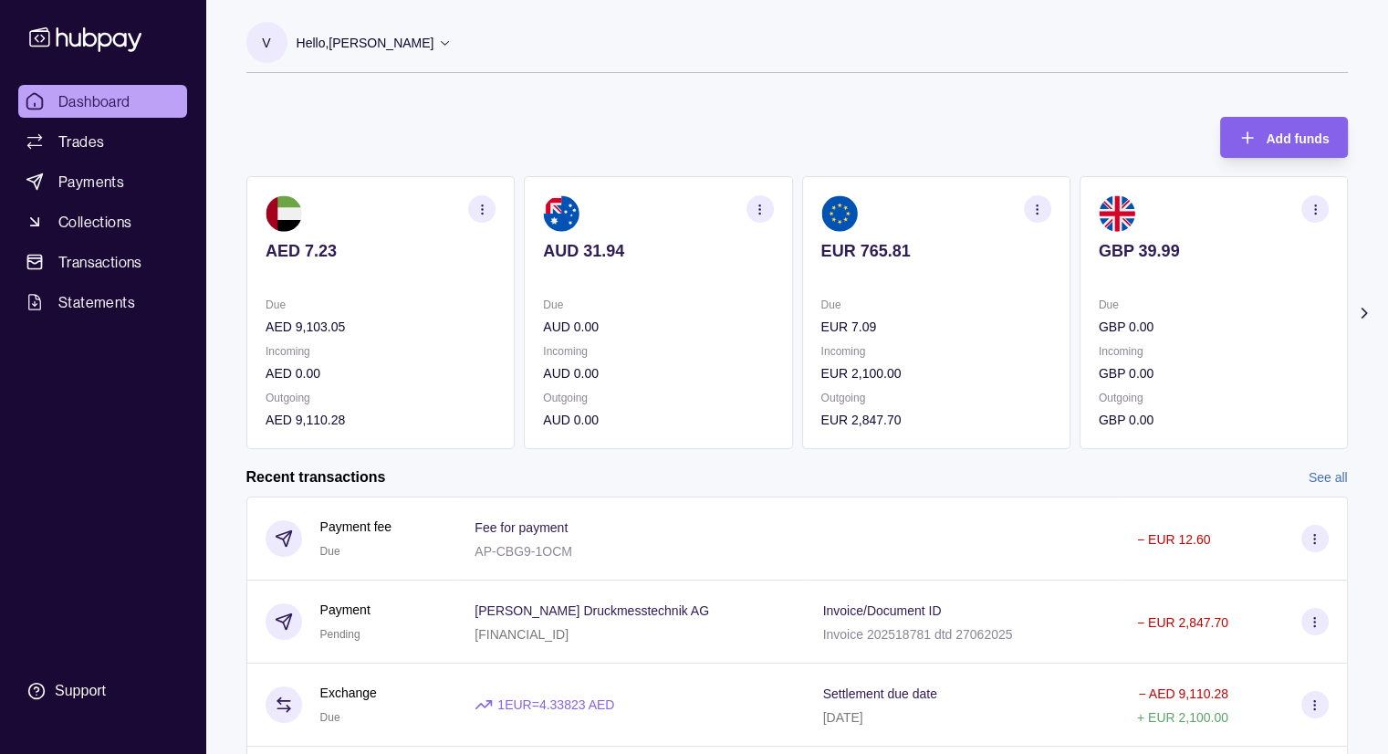
click at [420, 45] on p "Hello, [PERSON_NAME]" at bounding box center [366, 43] width 138 height 20
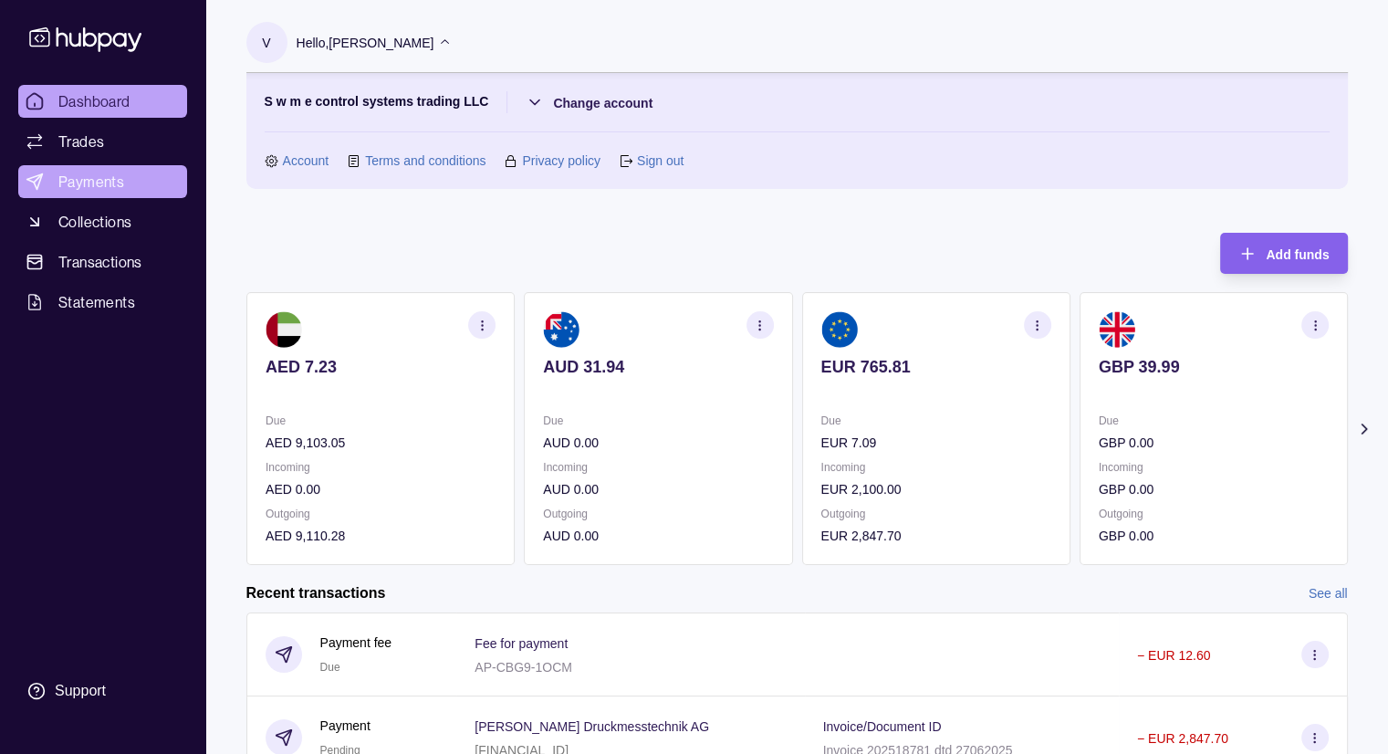
click at [133, 176] on link "Payments" at bounding box center [102, 181] width 169 height 33
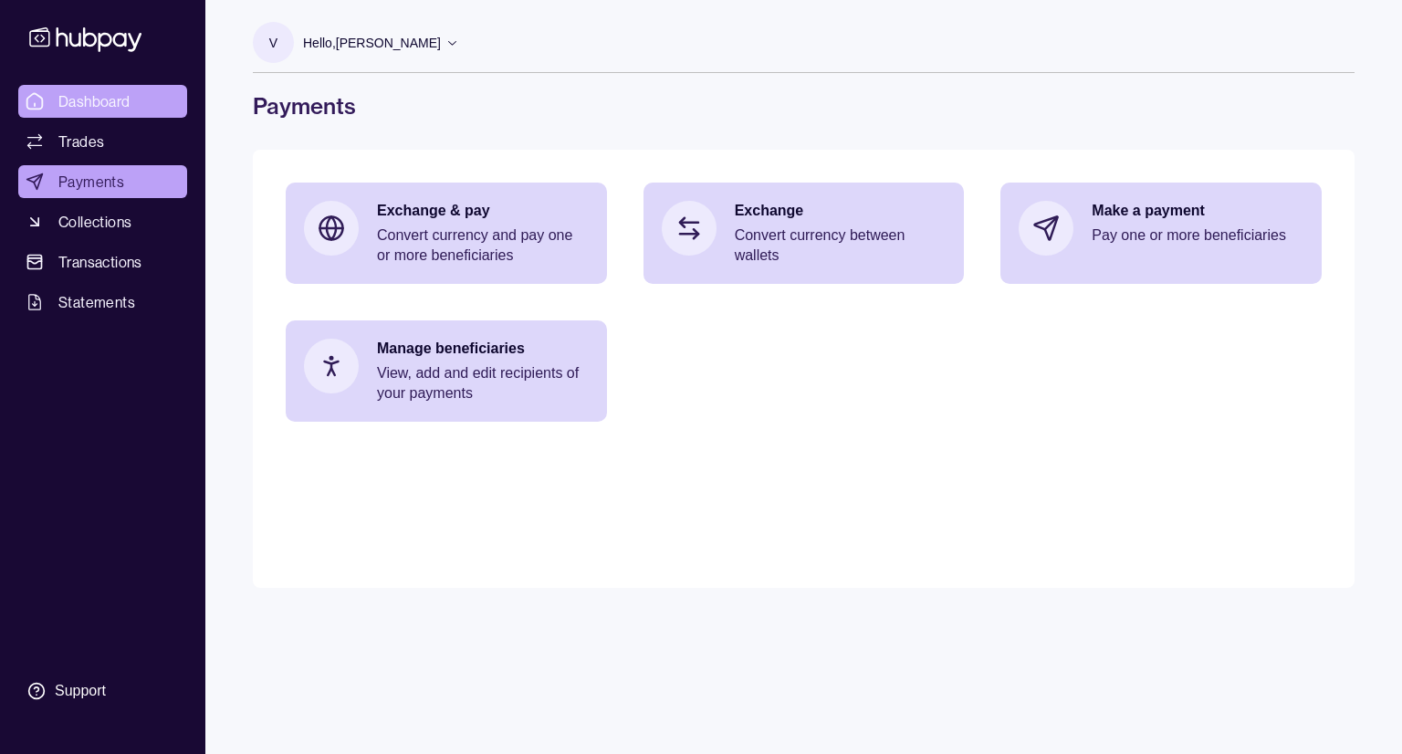
click at [120, 101] on span "Dashboard" at bounding box center [94, 101] width 72 height 22
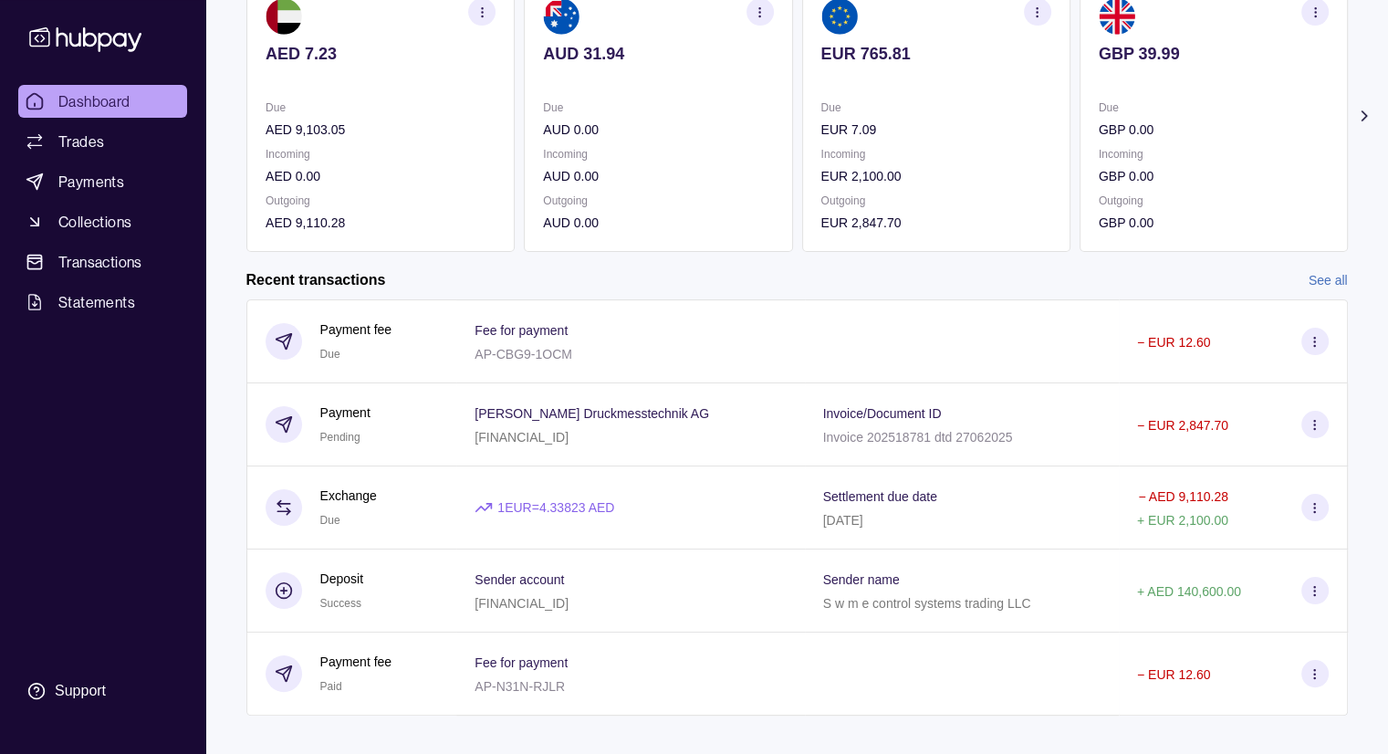
scroll to position [220, 0]
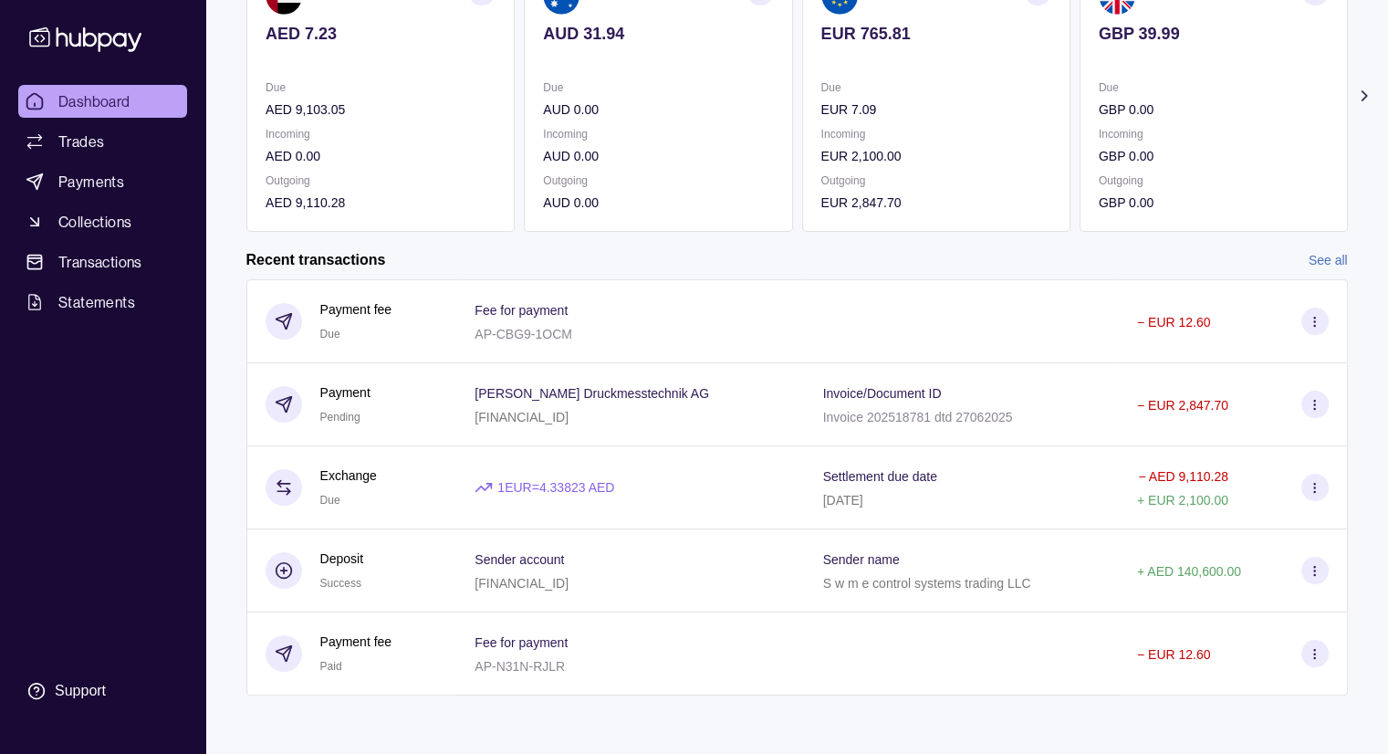
click at [656, 250] on div "Recent transactions See all" at bounding box center [796, 260] width 1101 height 20
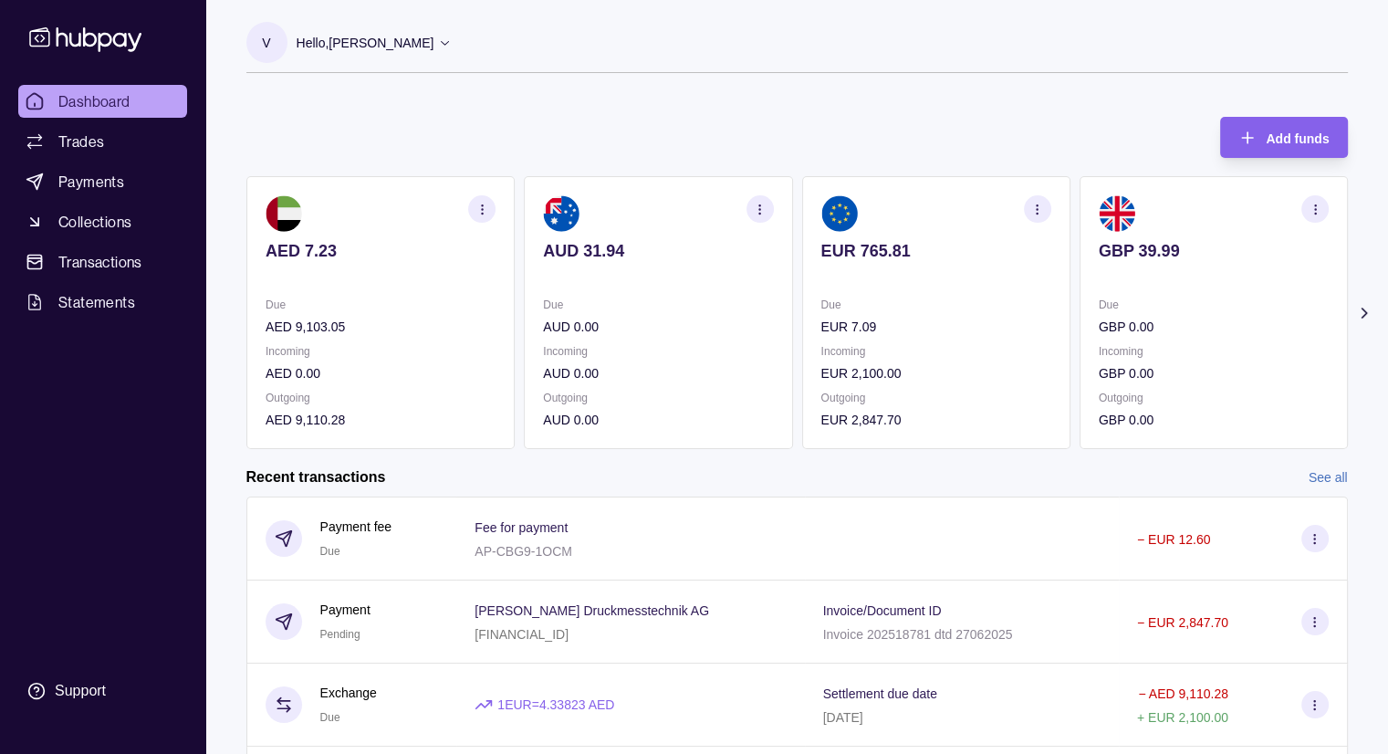
click at [117, 106] on span "Dashboard" at bounding box center [94, 101] width 72 height 22
click at [139, 183] on link "Payments" at bounding box center [102, 181] width 169 height 33
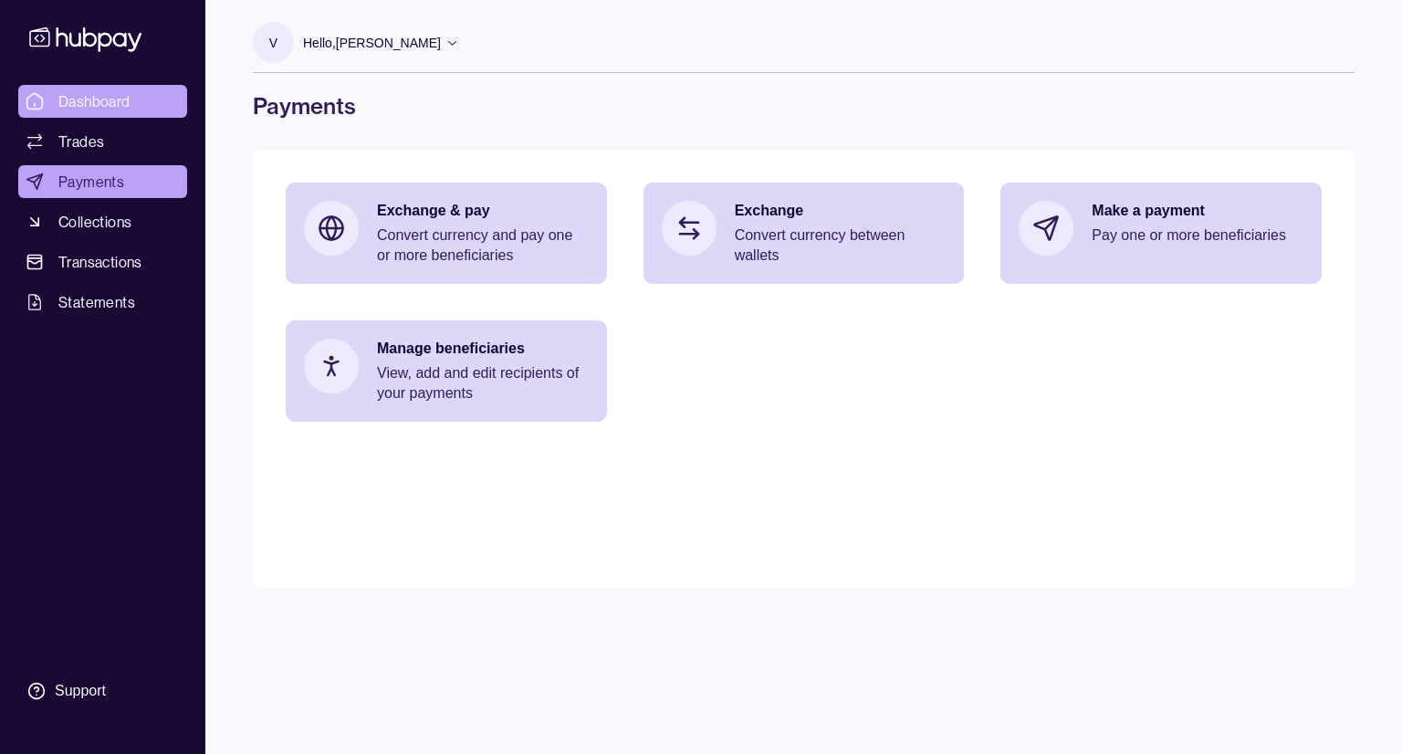
click at [110, 99] on span "Dashboard" at bounding box center [94, 101] width 72 height 22
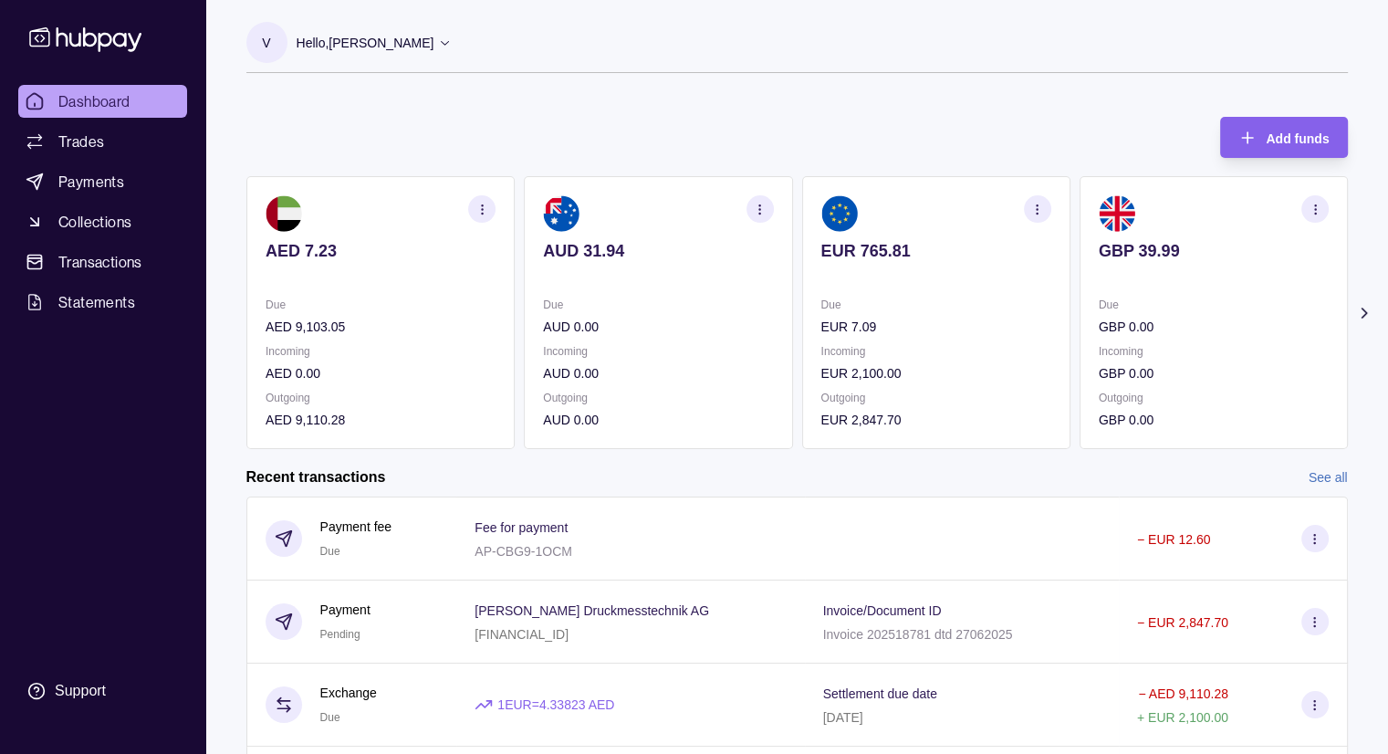
click at [381, 37] on p "Hello, [PERSON_NAME]" at bounding box center [366, 43] width 138 height 20
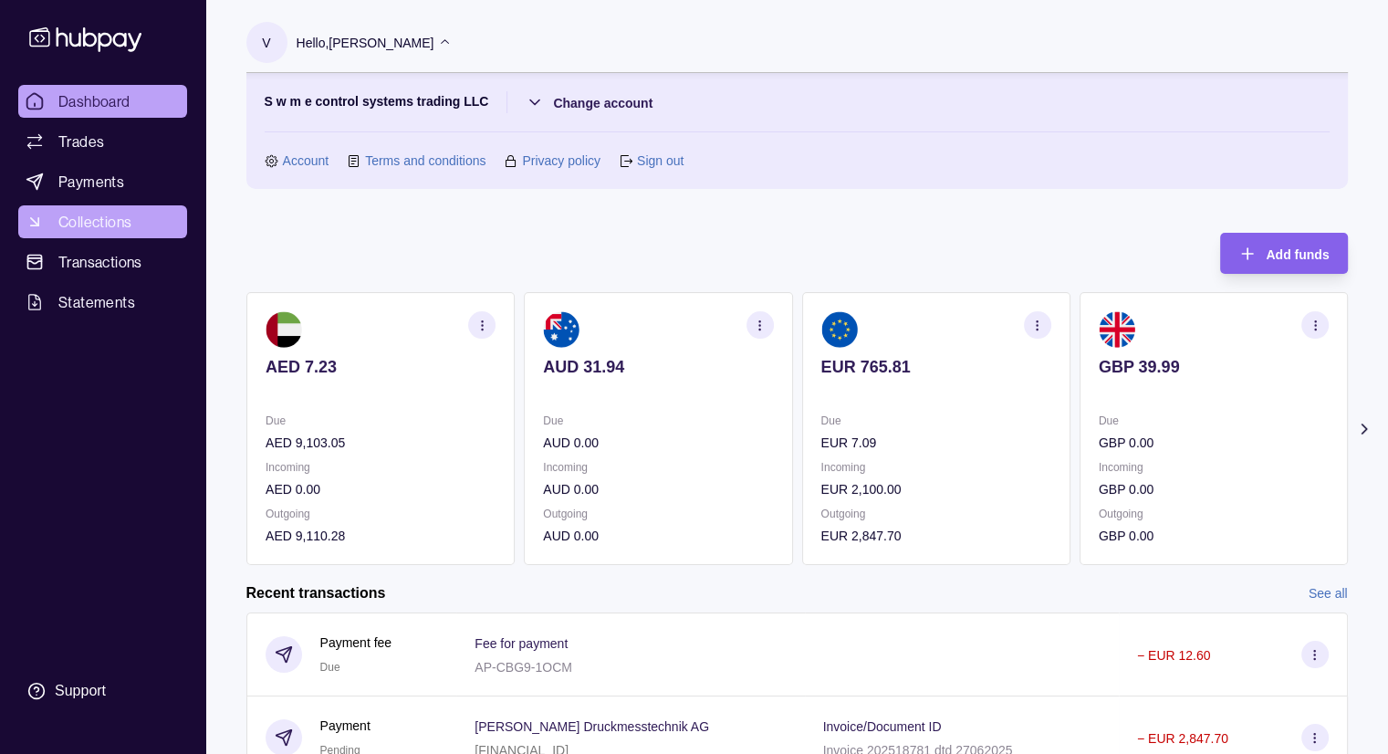
click at [122, 216] on span "Collections" at bounding box center [94, 222] width 73 height 22
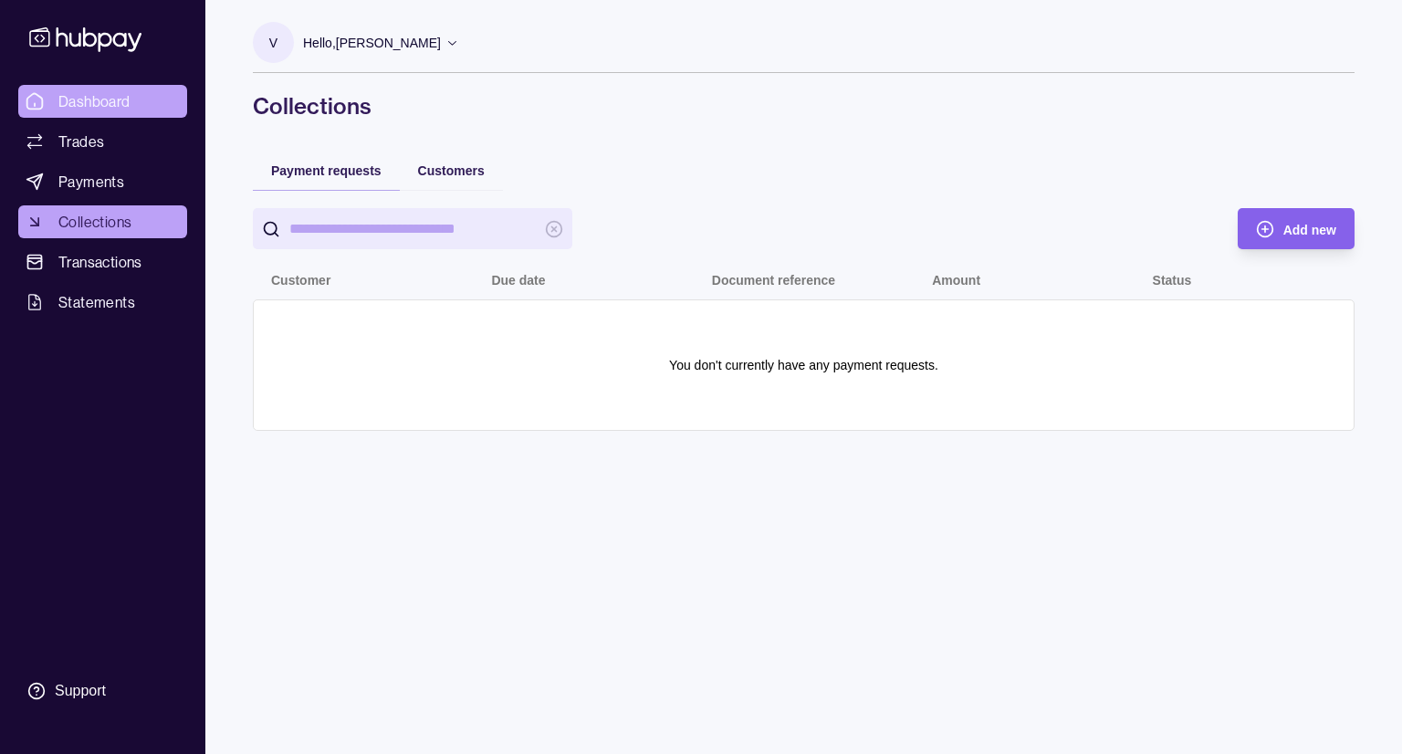
click at [113, 96] on span "Dashboard" at bounding box center [94, 101] width 72 height 22
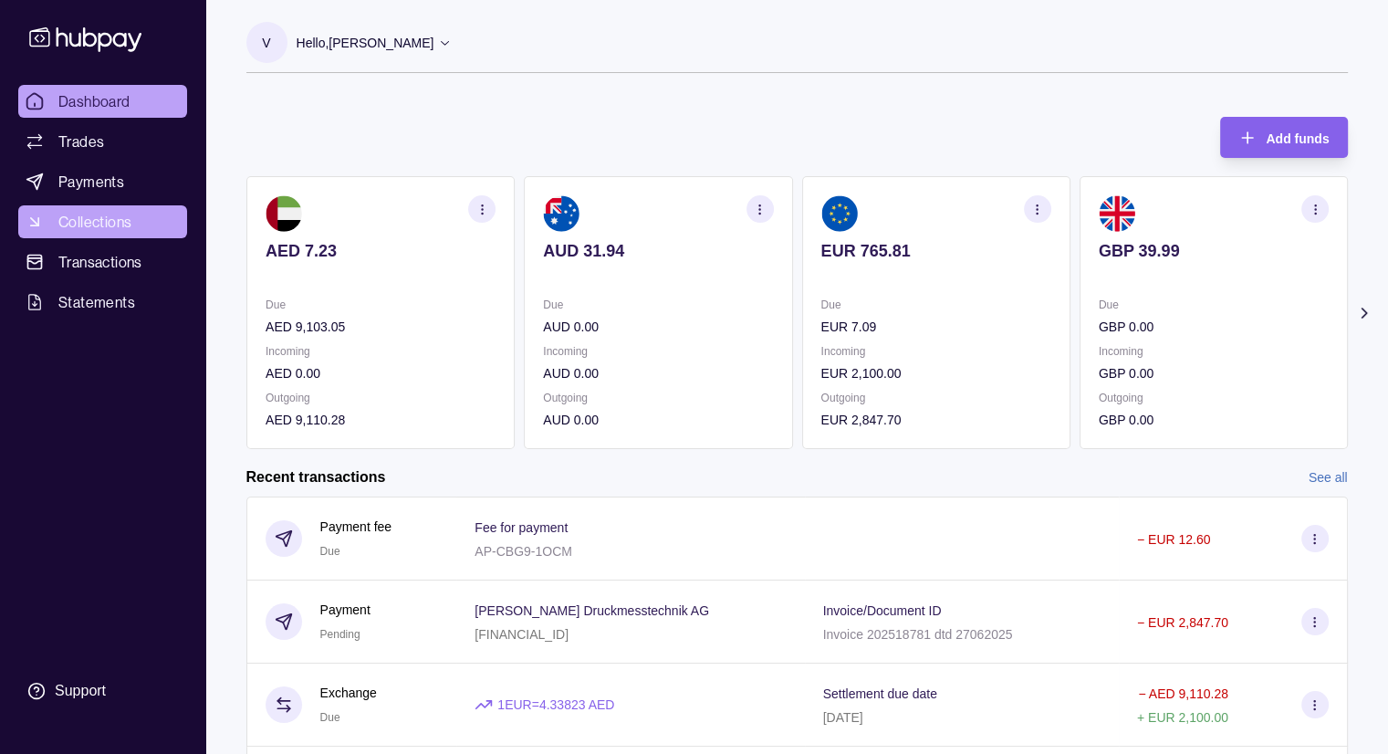
click at [116, 220] on span "Collections" at bounding box center [94, 222] width 73 height 22
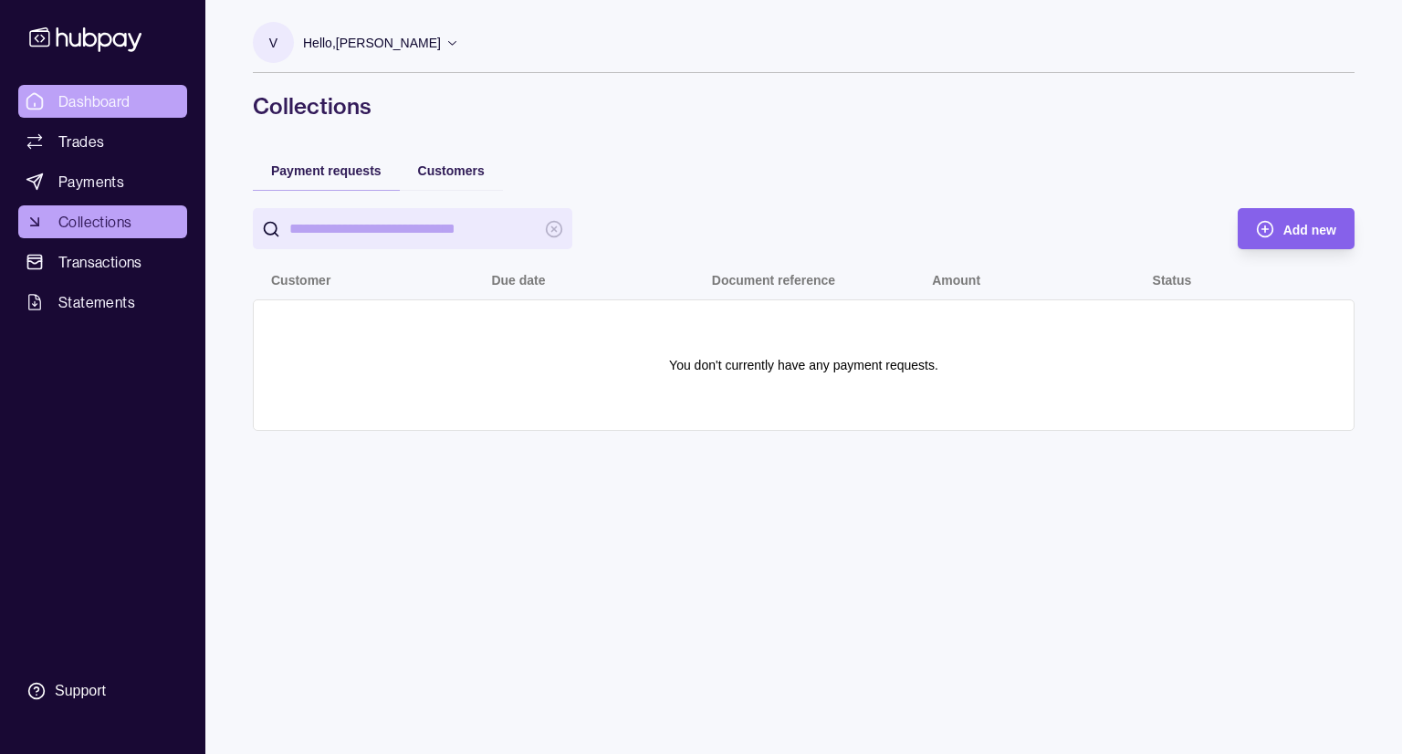
click at [108, 100] on span "Dashboard" at bounding box center [94, 101] width 72 height 22
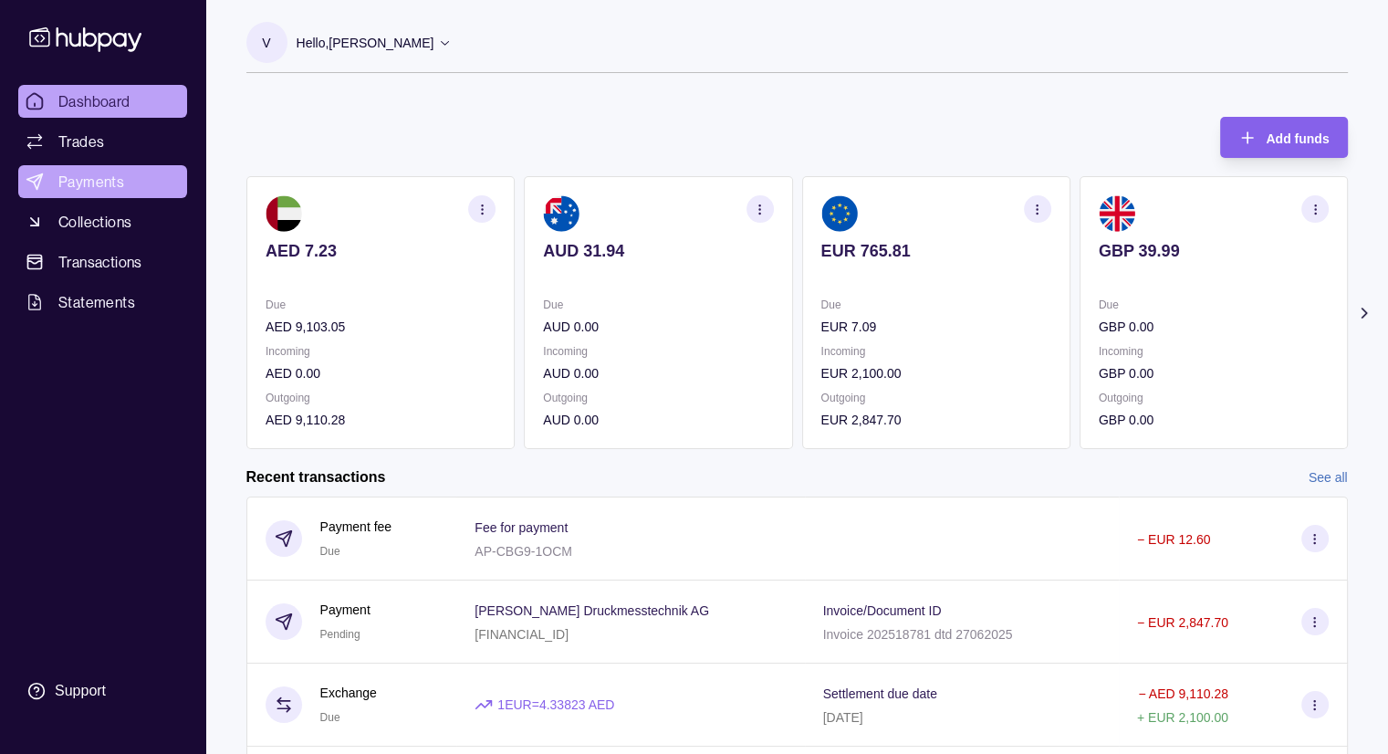
click at [135, 191] on link "Payments" at bounding box center [102, 181] width 169 height 33
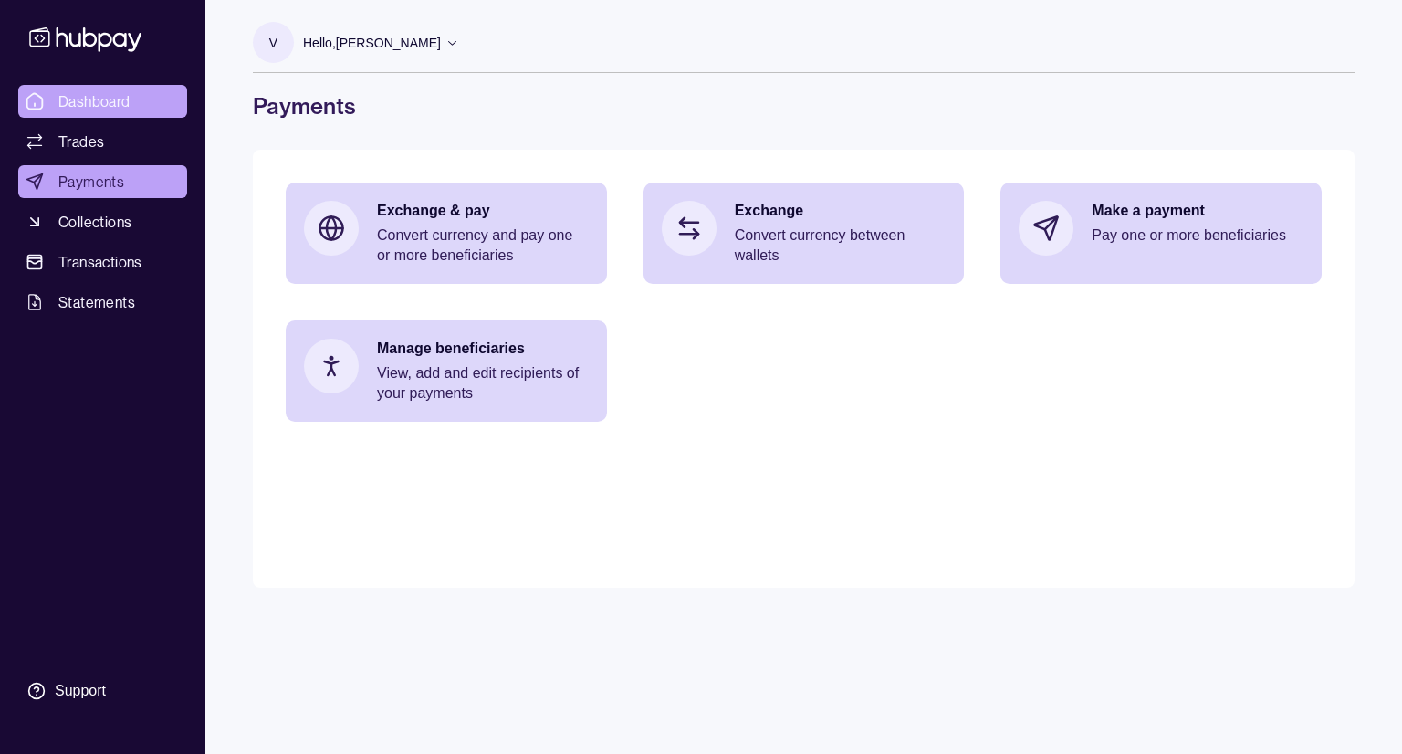
click at [95, 91] on span "Dashboard" at bounding box center [94, 101] width 72 height 22
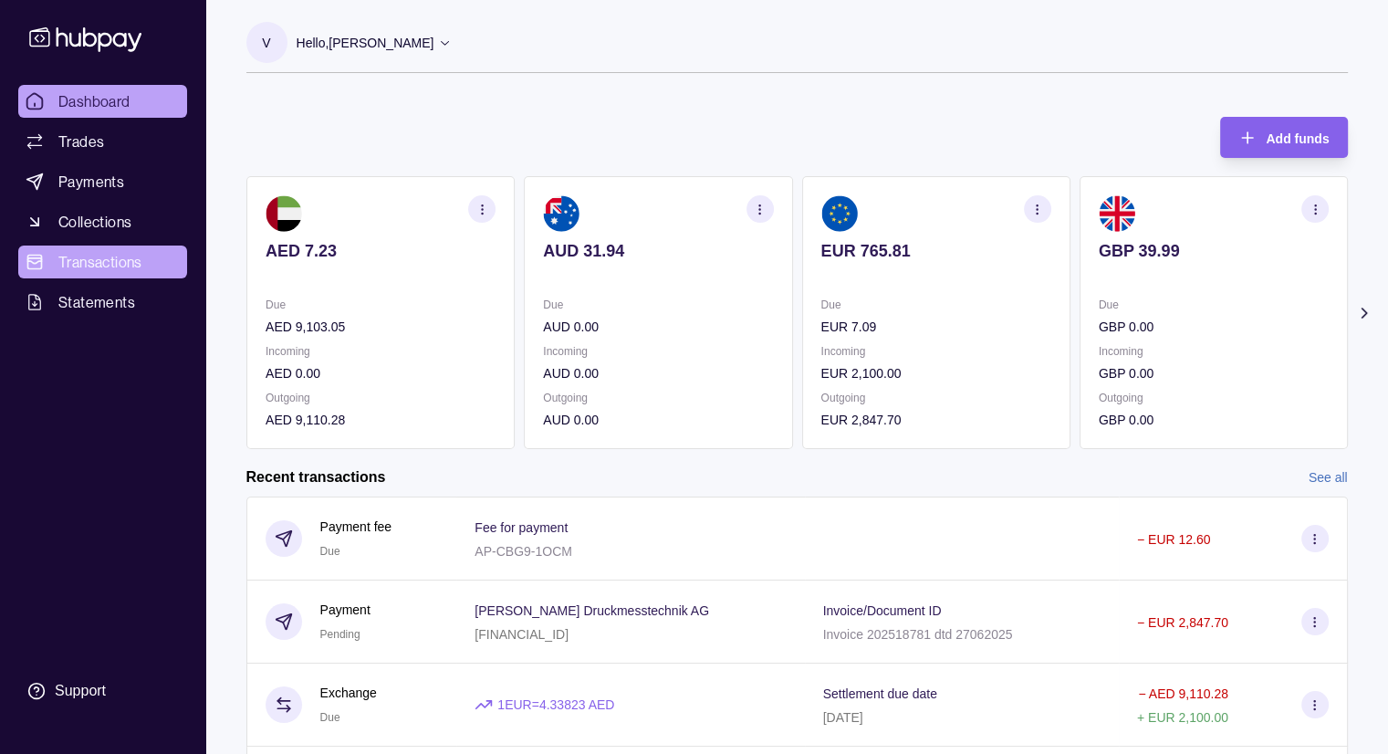
click at [113, 270] on span "Transactions" at bounding box center [100, 262] width 84 height 22
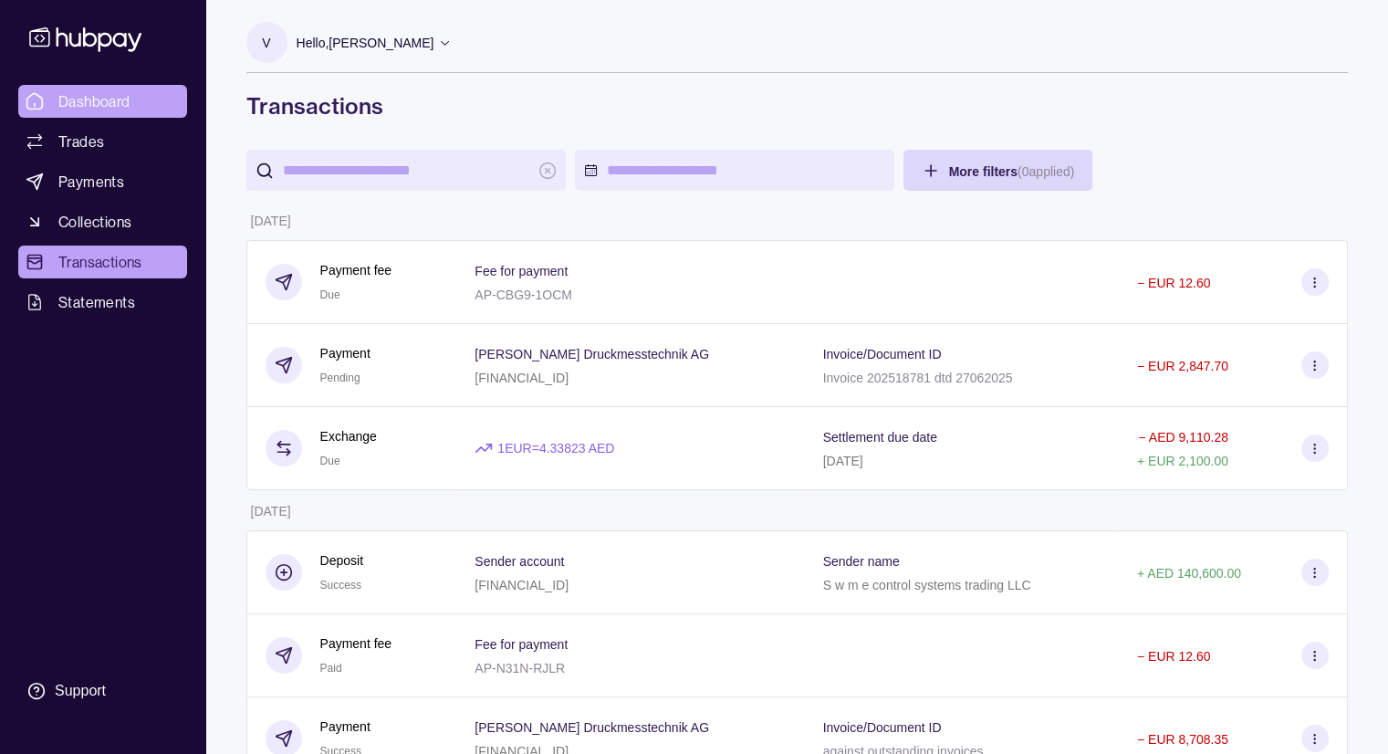
click at [114, 105] on span "Dashboard" at bounding box center [94, 101] width 72 height 22
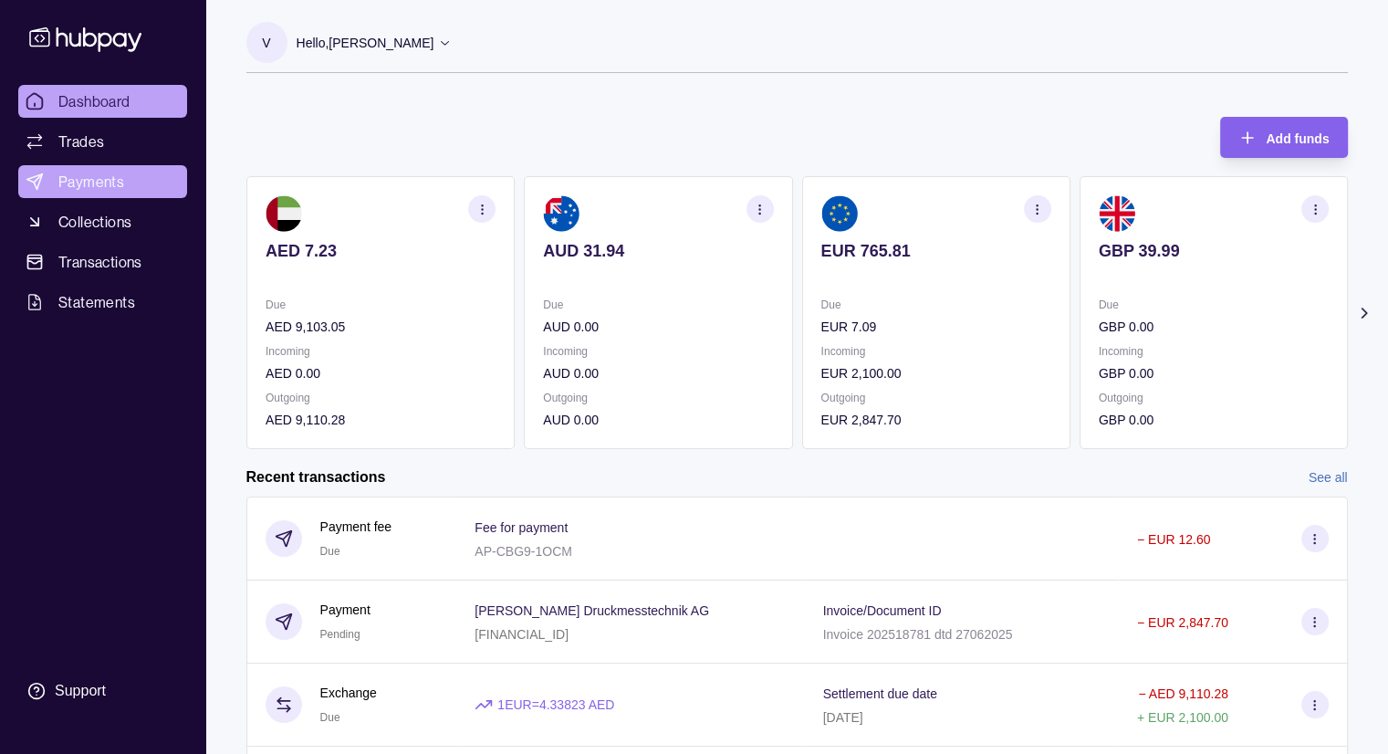
click at [103, 178] on span "Payments" at bounding box center [91, 182] width 66 height 22
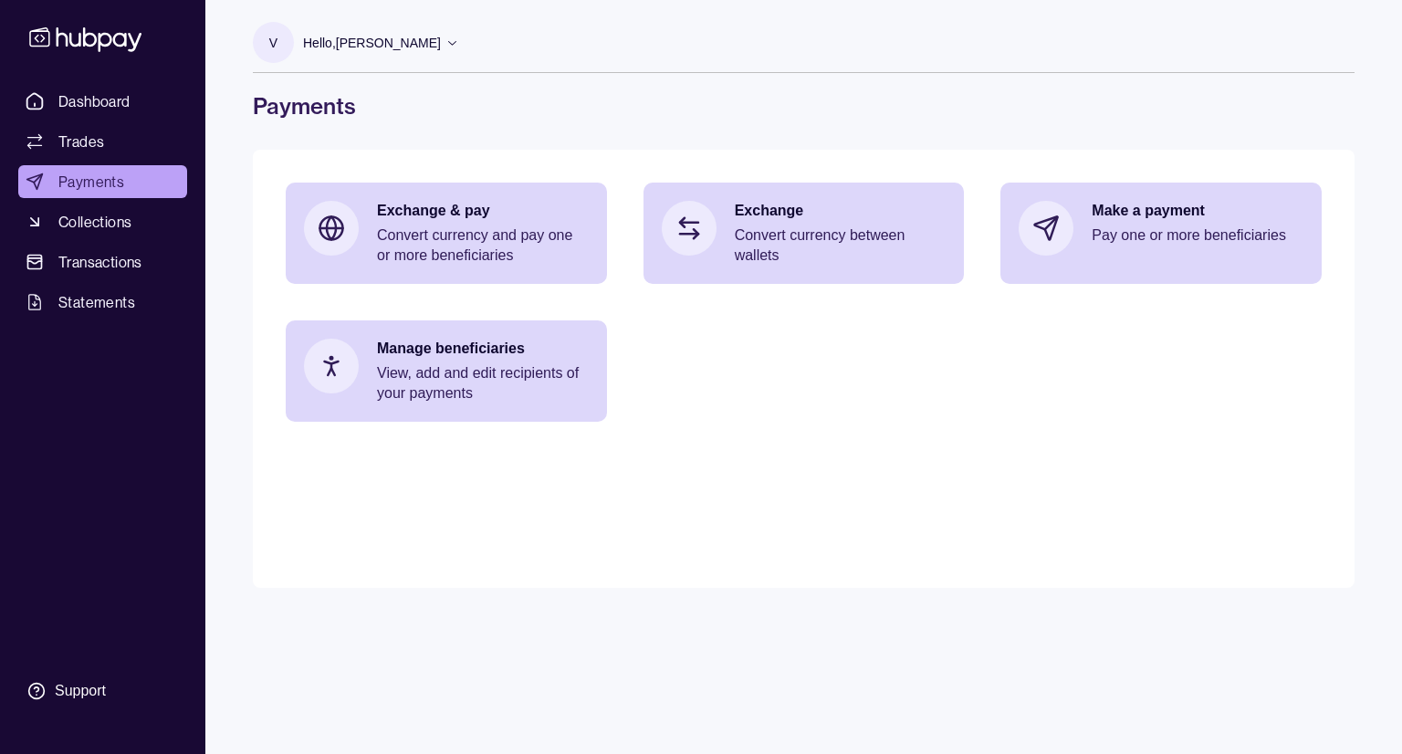
click at [441, 41] on p "Hello, [PERSON_NAME]" at bounding box center [372, 43] width 138 height 20
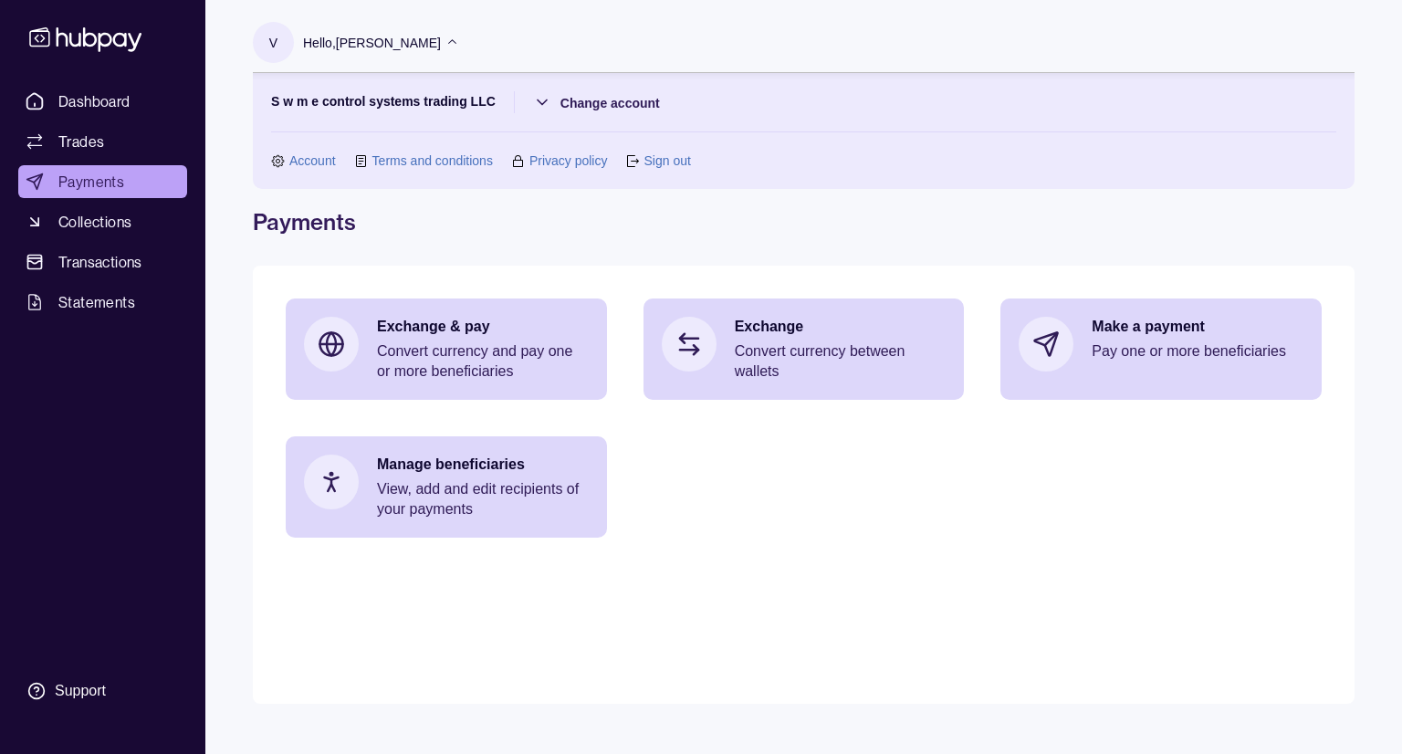
click at [678, 162] on link "Sign out" at bounding box center [666, 161] width 47 height 20
